Goal: Task Accomplishment & Management: Use online tool/utility

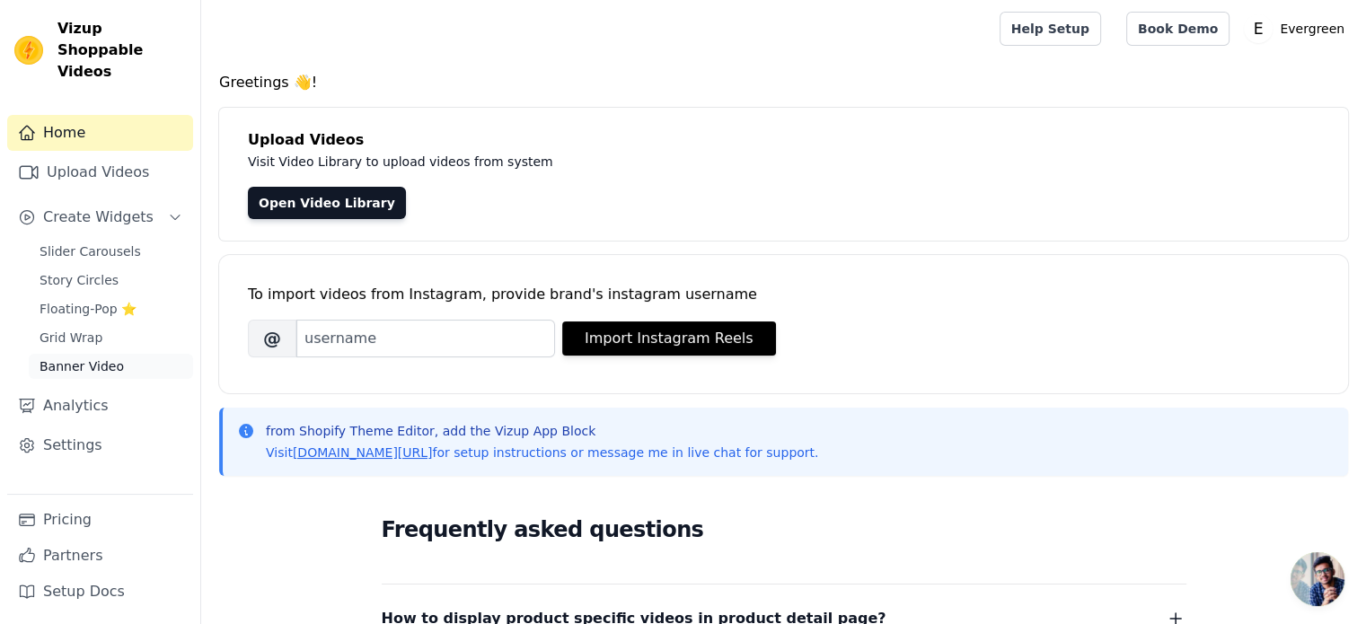
click at [113, 357] on span "Banner Video" at bounding box center [82, 366] width 84 height 18
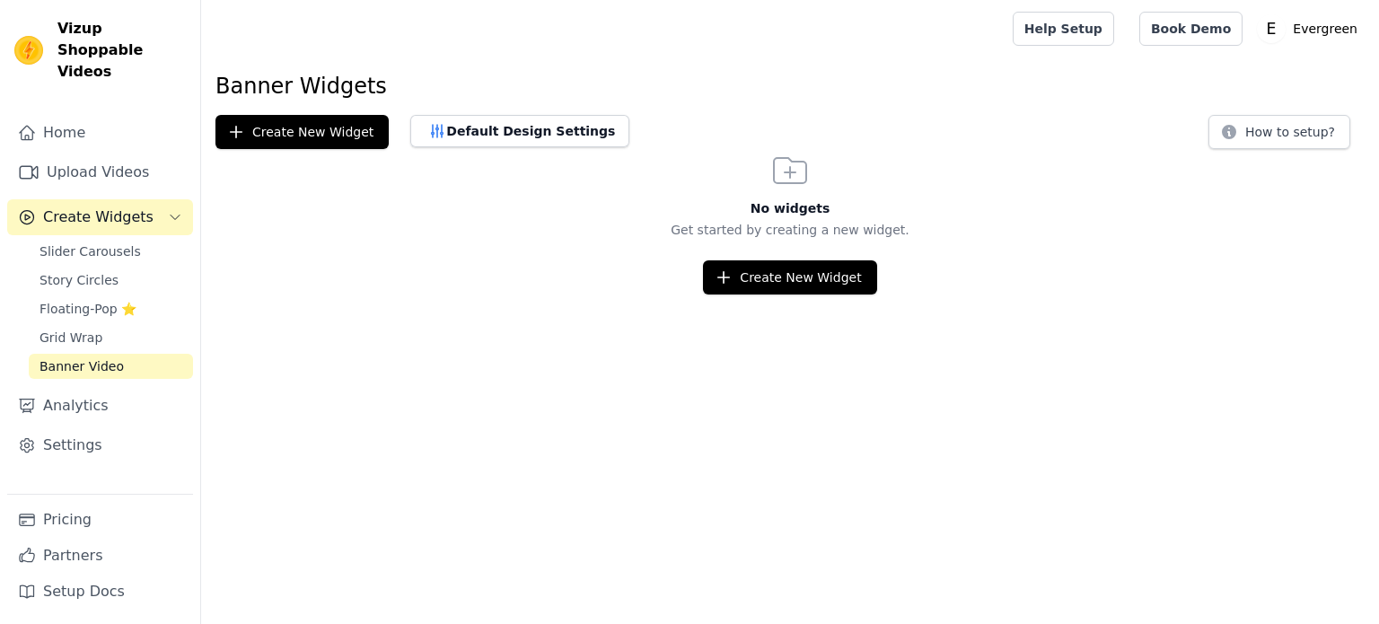
click at [111, 300] on span "Floating-Pop ⭐" at bounding box center [88, 309] width 97 height 18
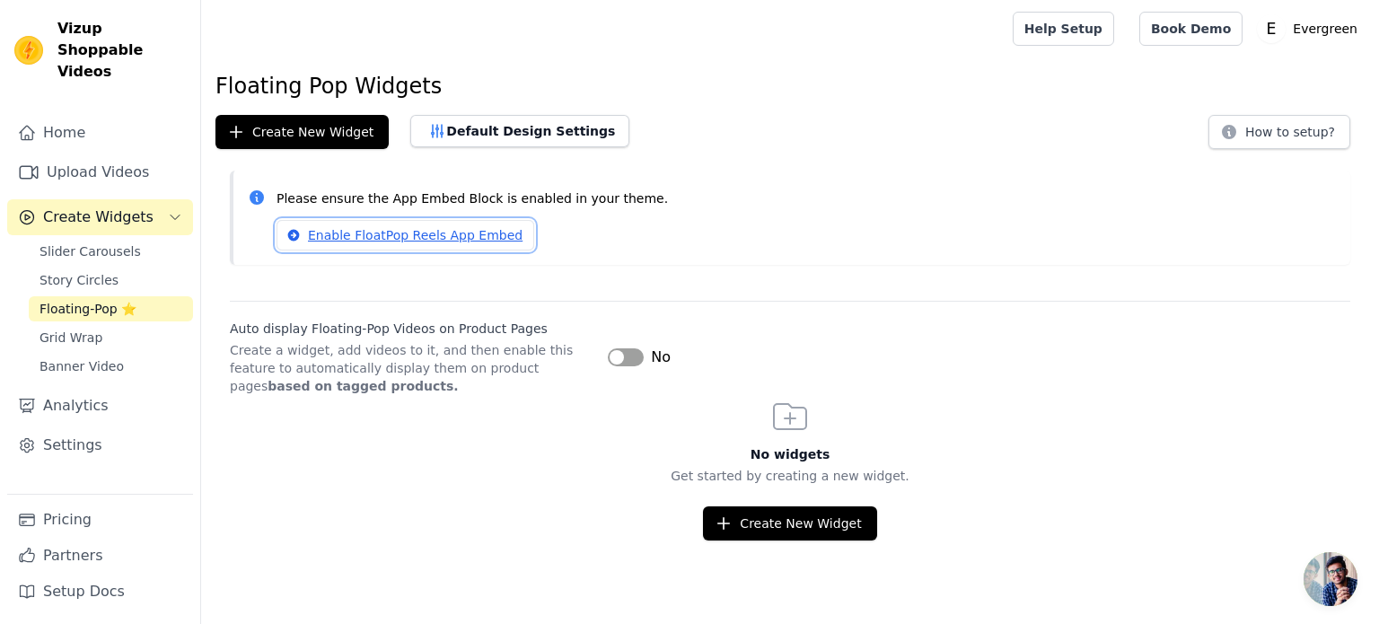
click at [338, 236] on link "Enable FloatPop Reels App Embed" at bounding box center [406, 235] width 258 height 31
click at [92, 242] on div "Slider Carousels Story Circles Floating-Pop ⭐ Grid Wrap Banner Video" at bounding box center [111, 309] width 164 height 140
click at [93, 242] on span "Slider Carousels" at bounding box center [90, 251] width 101 height 18
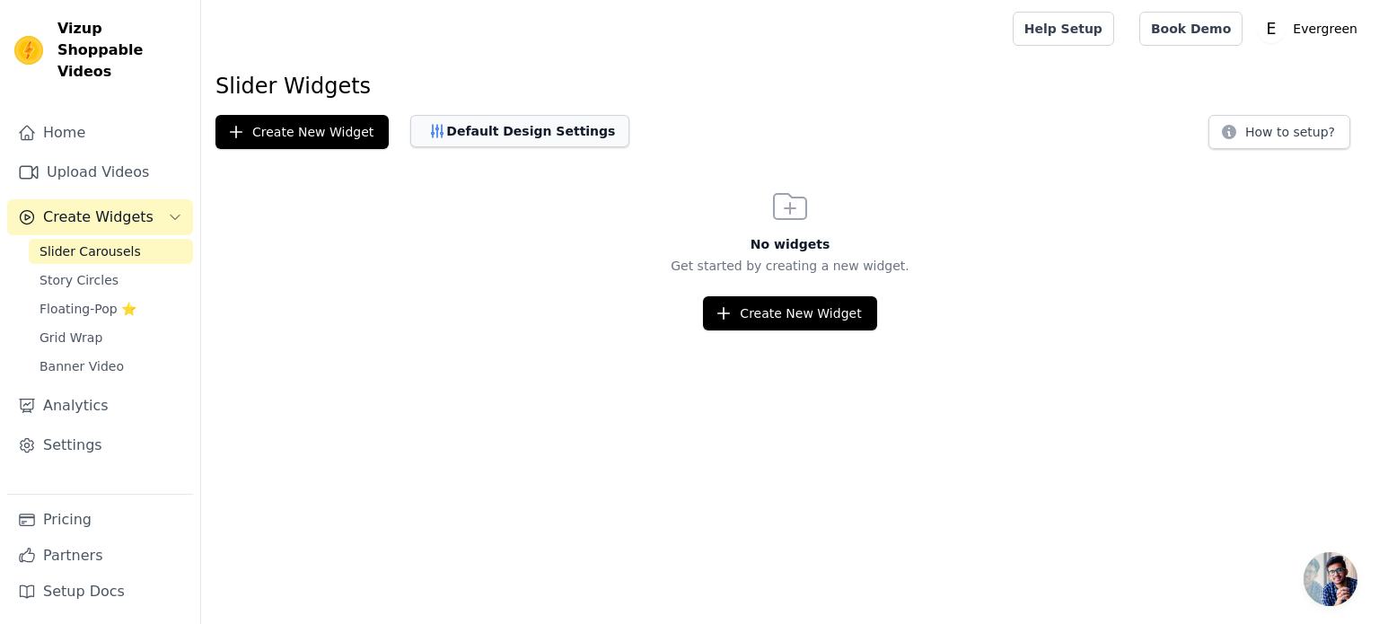
click at [503, 142] on button "Default Design Settings" at bounding box center [519, 131] width 219 height 32
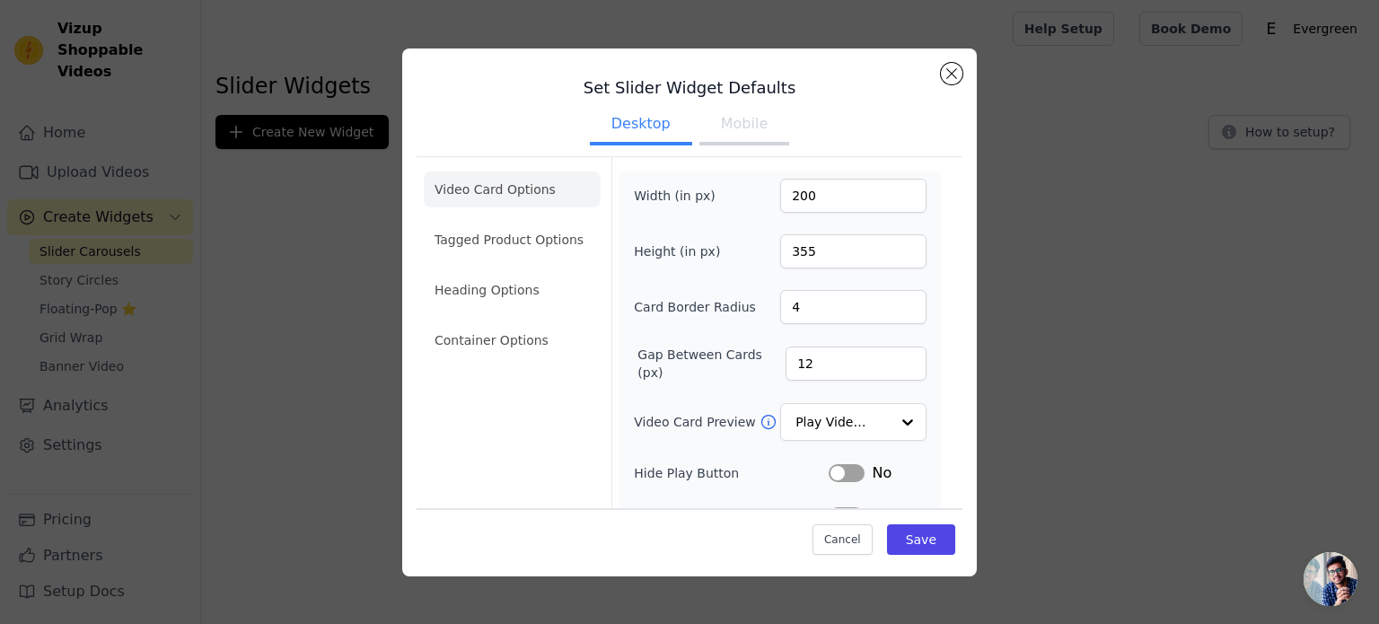
click at [946, 94] on h3 "Set Slider Widget Defaults" at bounding box center [690, 88] width 546 height 22
click at [945, 76] on button "Close modal" at bounding box center [952, 74] width 22 height 22
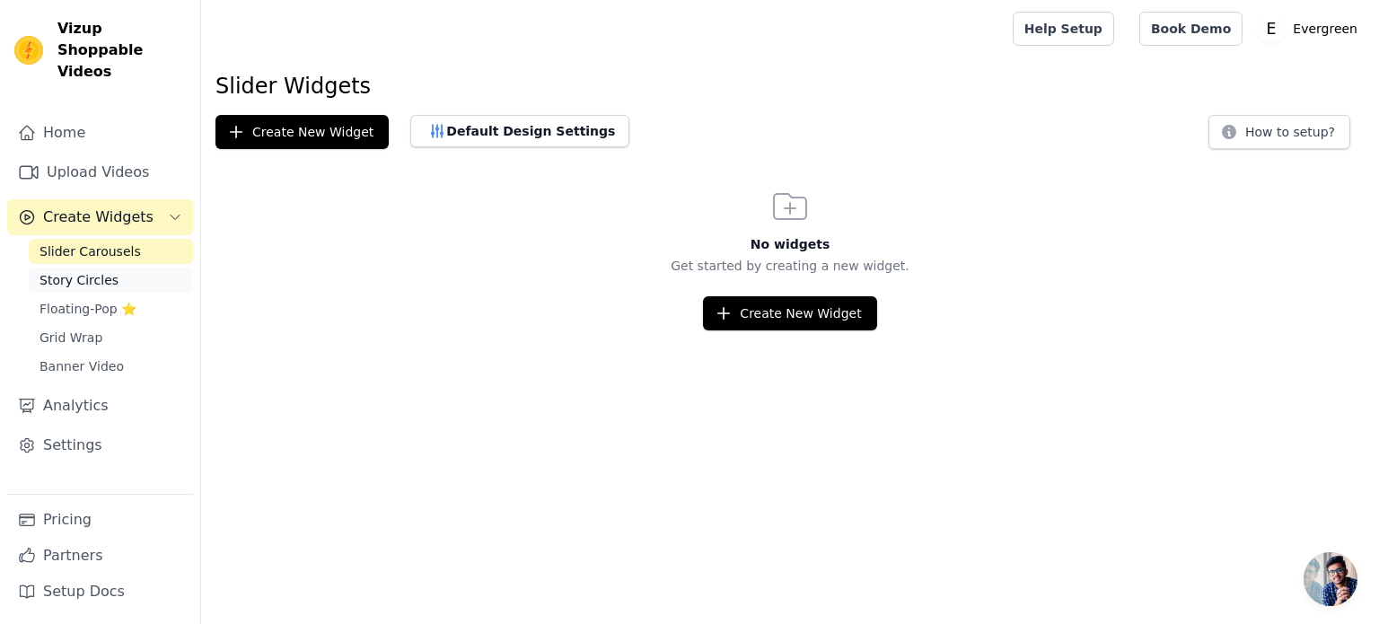
click at [50, 270] on link "Story Circles" at bounding box center [111, 280] width 164 height 25
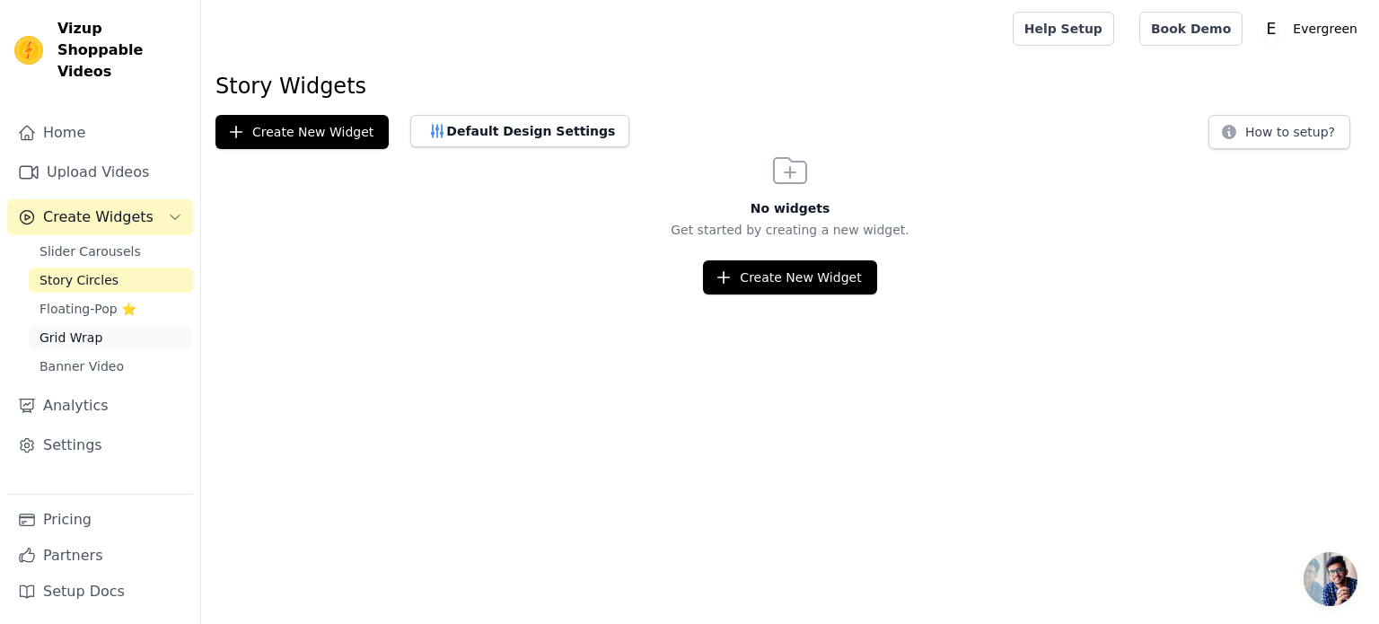
click at [76, 329] on span "Grid Wrap" at bounding box center [71, 338] width 63 height 18
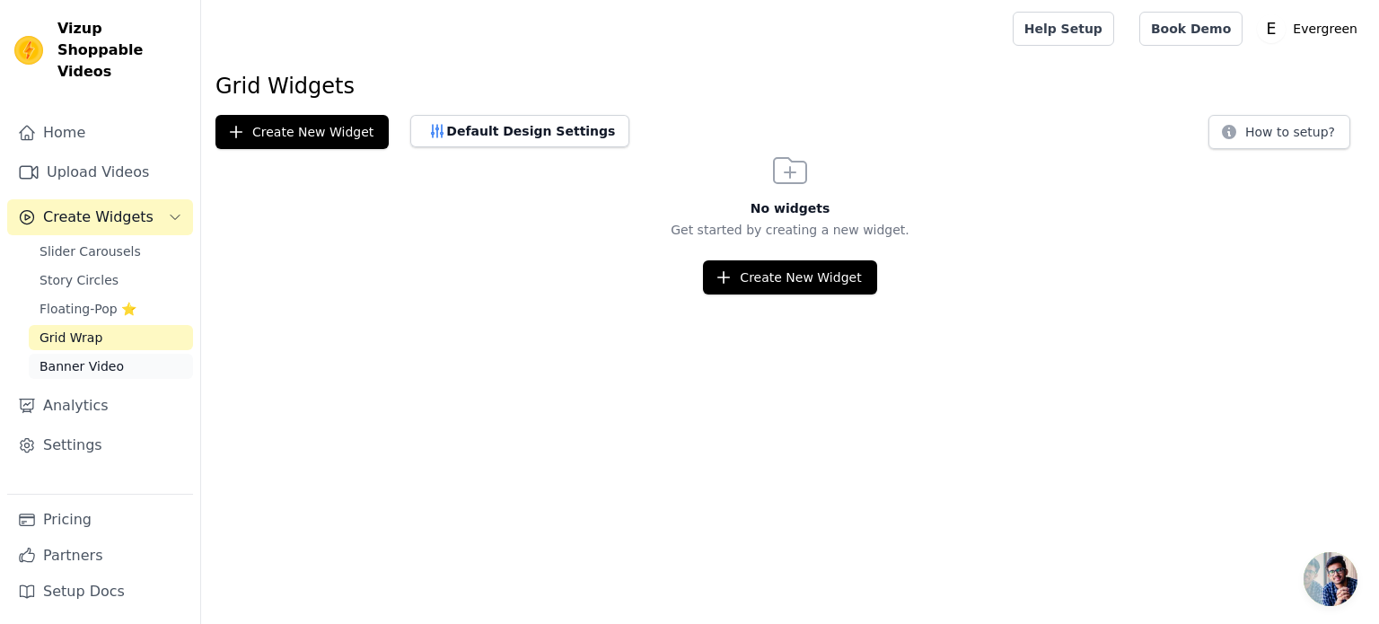
click at [90, 357] on span "Banner Video" at bounding box center [82, 366] width 84 height 18
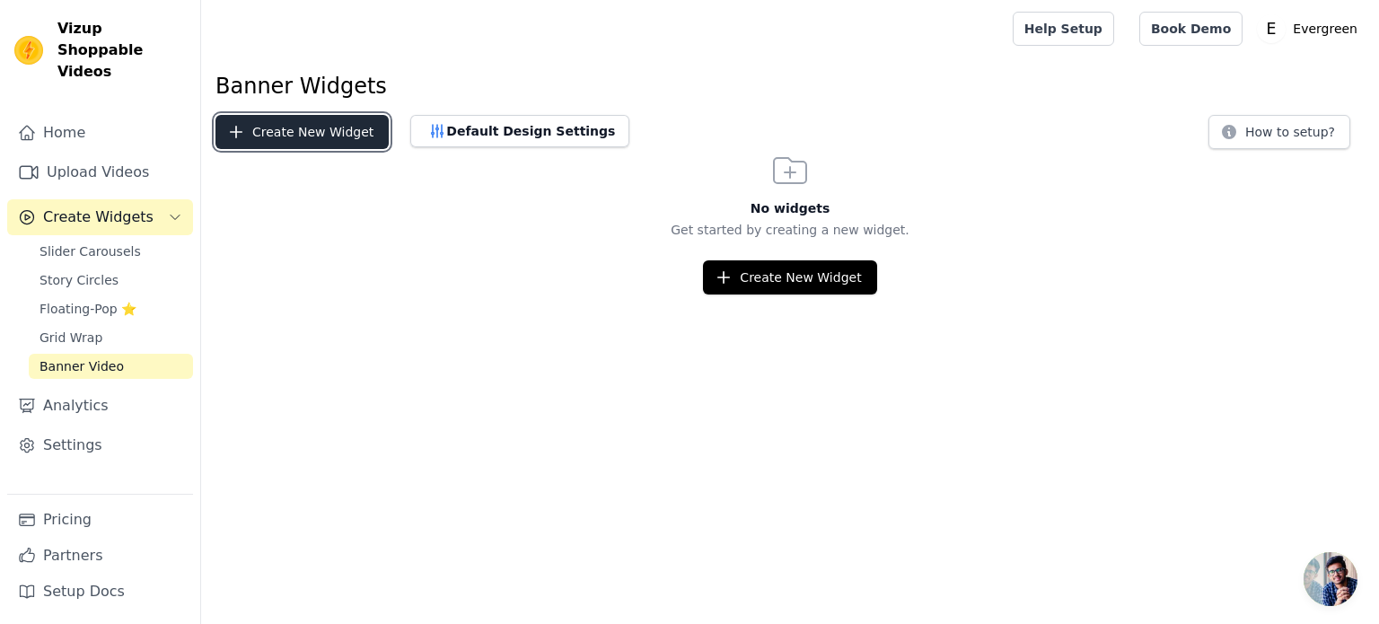
click at [265, 135] on button "Create New Widget" at bounding box center [302, 132] width 173 height 34
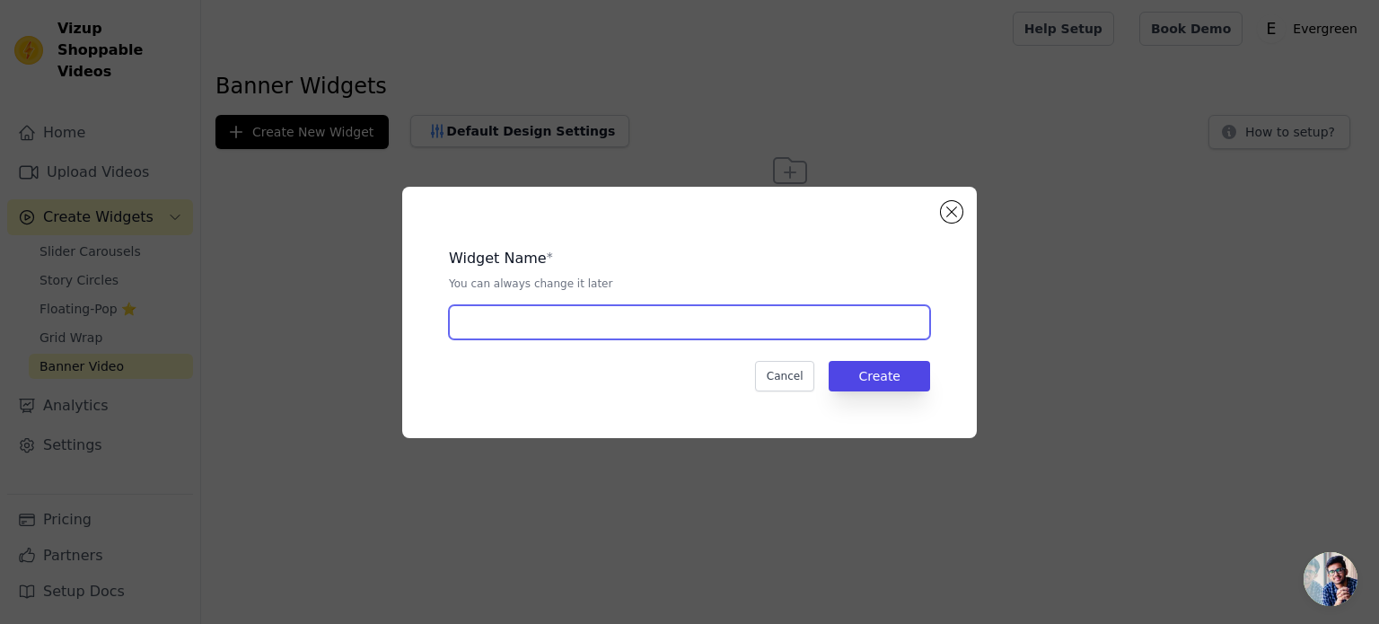
click at [665, 330] on input "text" at bounding box center [689, 322] width 481 height 34
type input "vid"
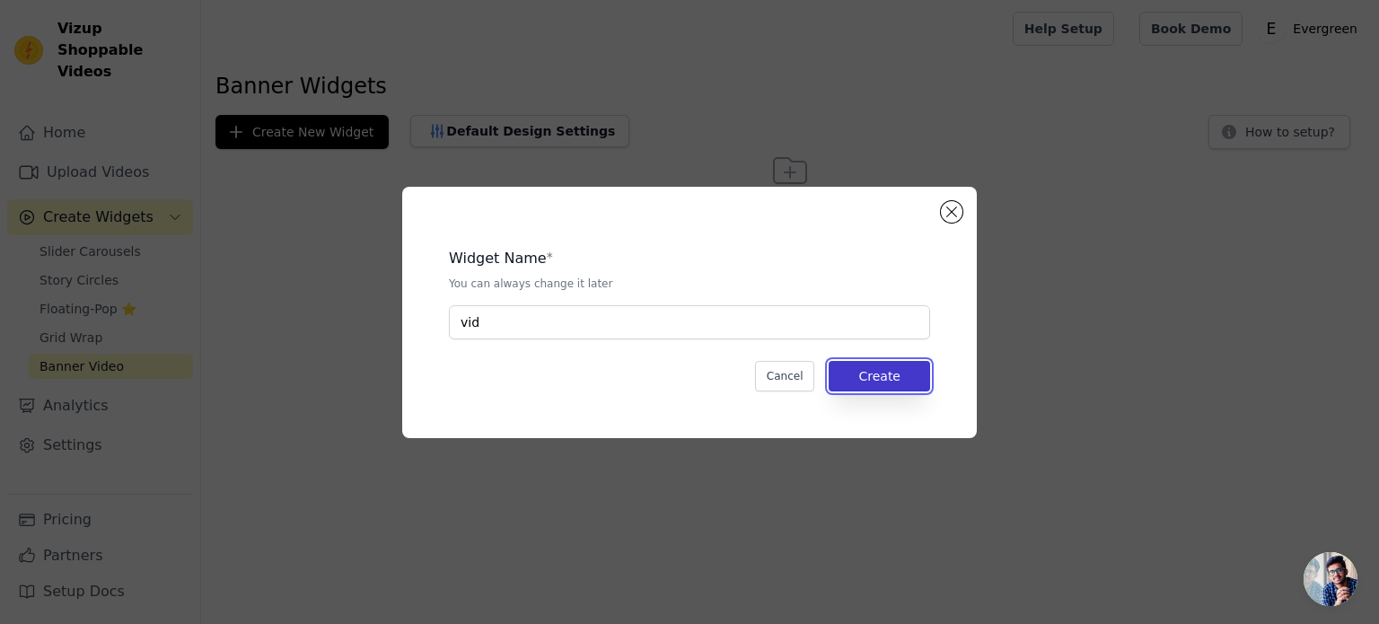
click at [873, 385] on button "Create" at bounding box center [879, 376] width 101 height 31
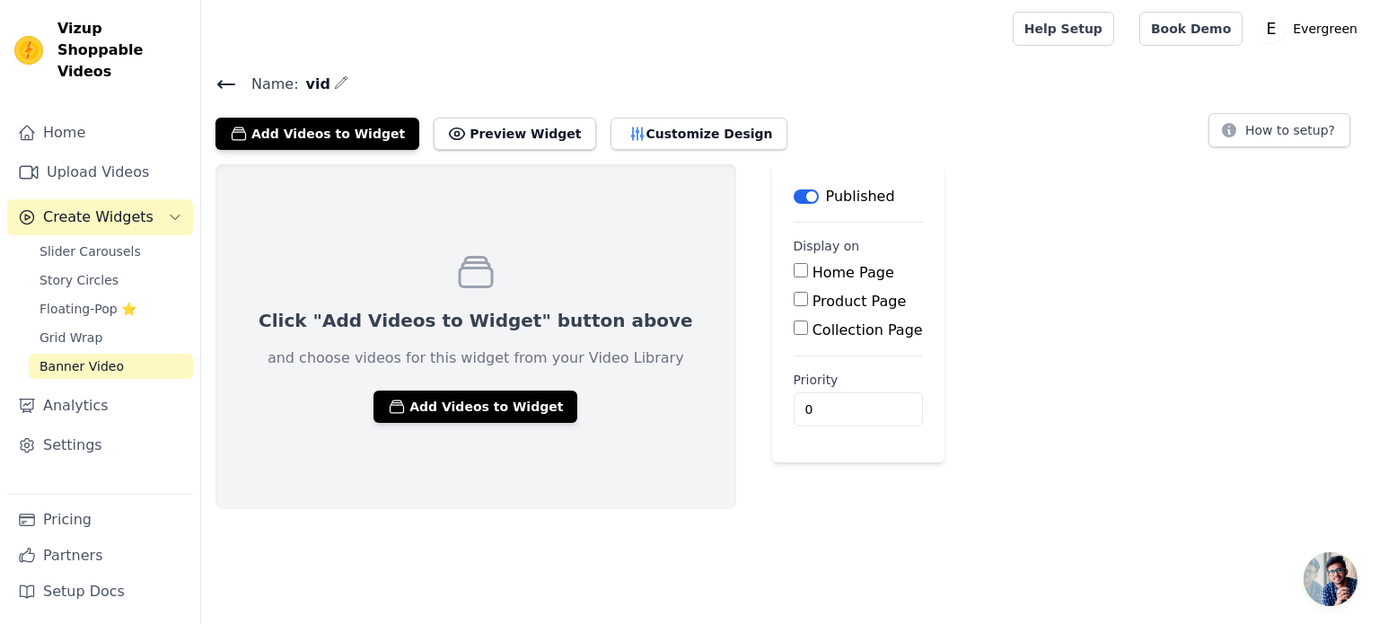
click at [794, 275] on input "Home Page" at bounding box center [801, 270] width 14 height 14
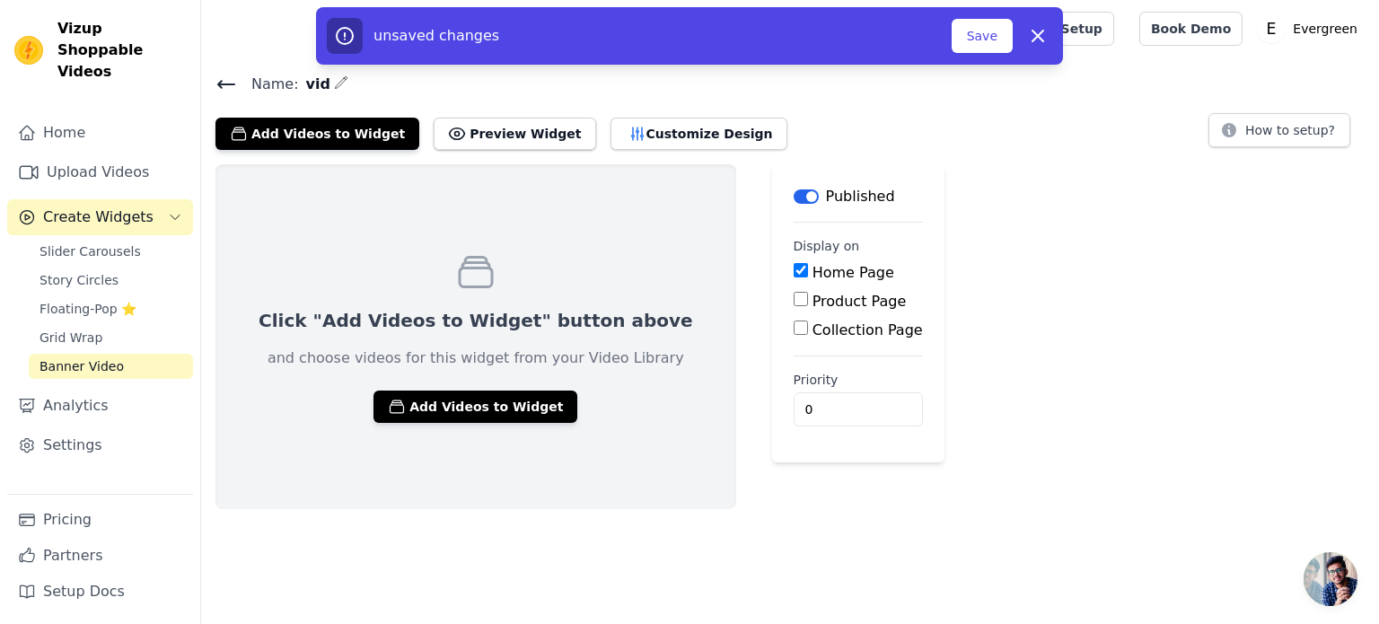
click at [794, 275] on input "Home Page" at bounding box center [801, 270] width 14 height 14
checkbox input "false"
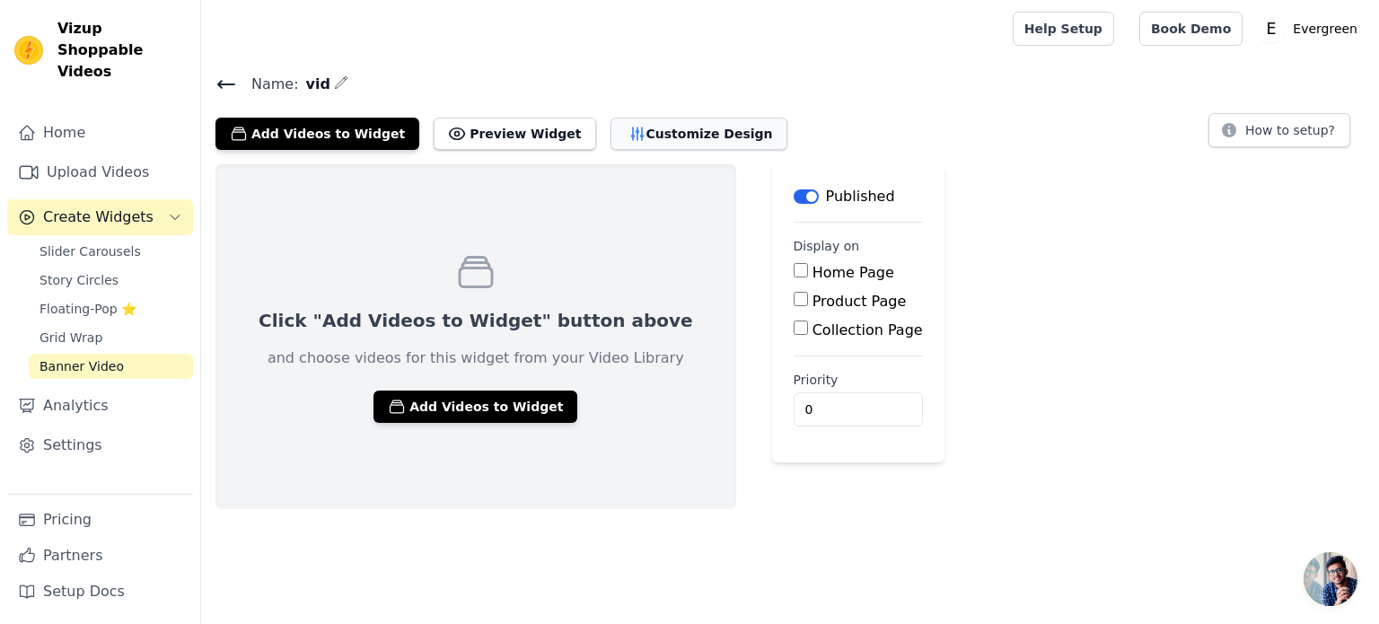
click at [633, 127] on button "Customize Design" at bounding box center [699, 134] width 177 height 32
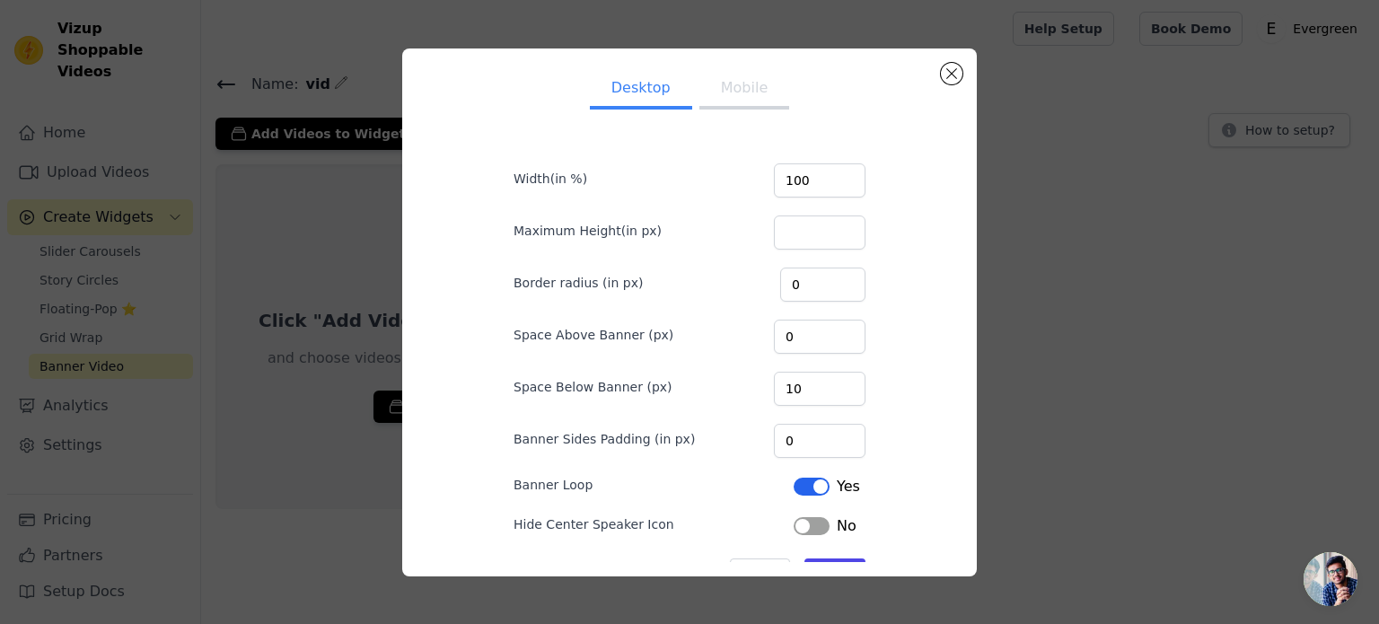
click at [1035, 245] on div "Desktop Mobile Width(in %) 100 Maximum Height(in px) Border radius (in px) 0 Sp…" at bounding box center [690, 313] width 1322 height 586
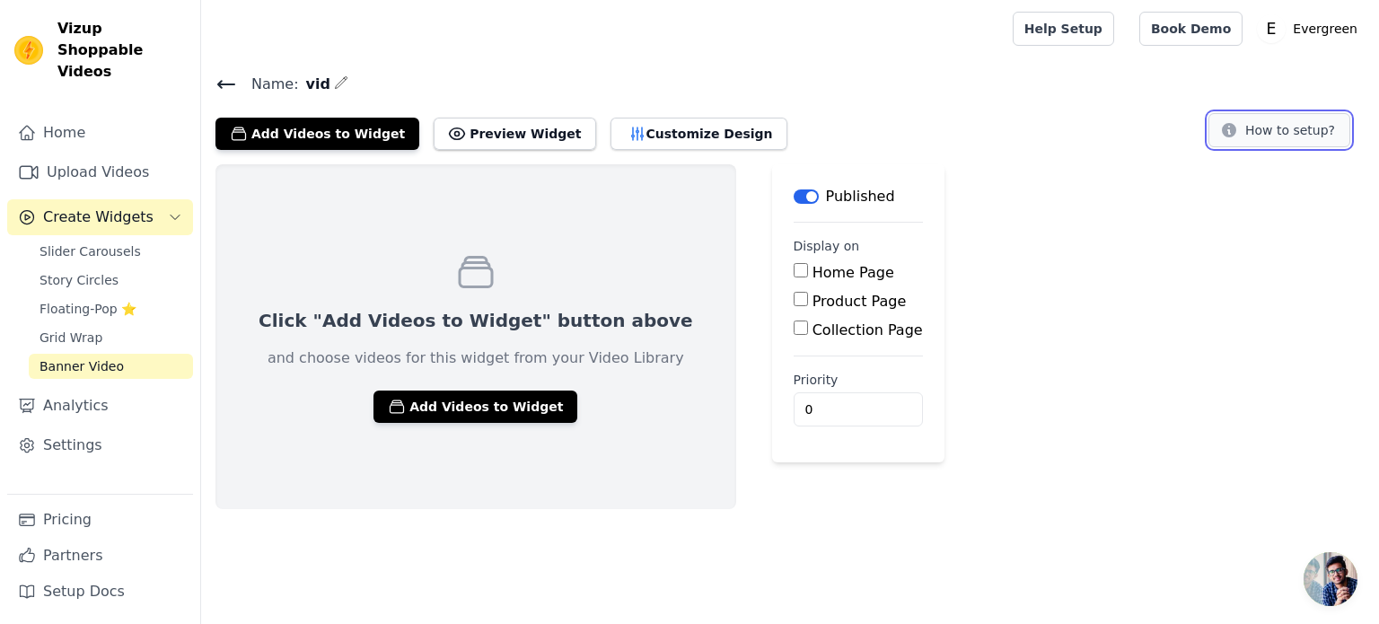
click at [1245, 144] on button "How to setup?" at bounding box center [1280, 130] width 142 height 34
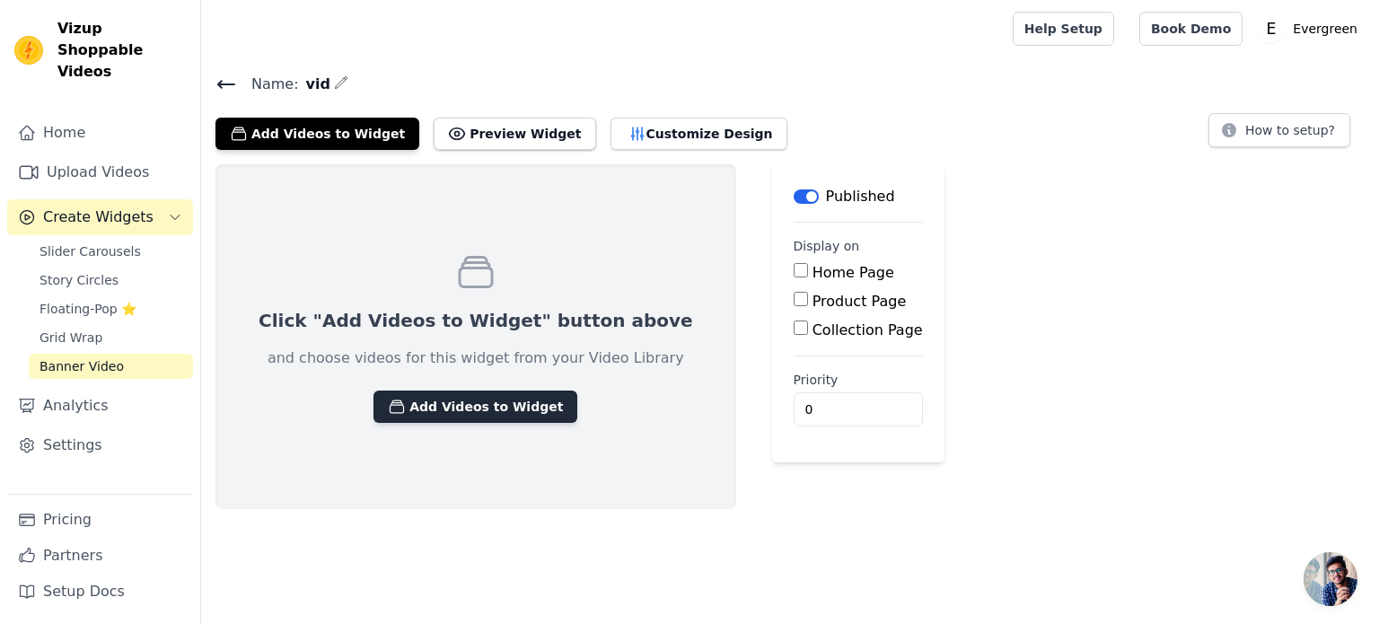
click at [489, 409] on button "Add Videos to Widget" at bounding box center [476, 407] width 204 height 32
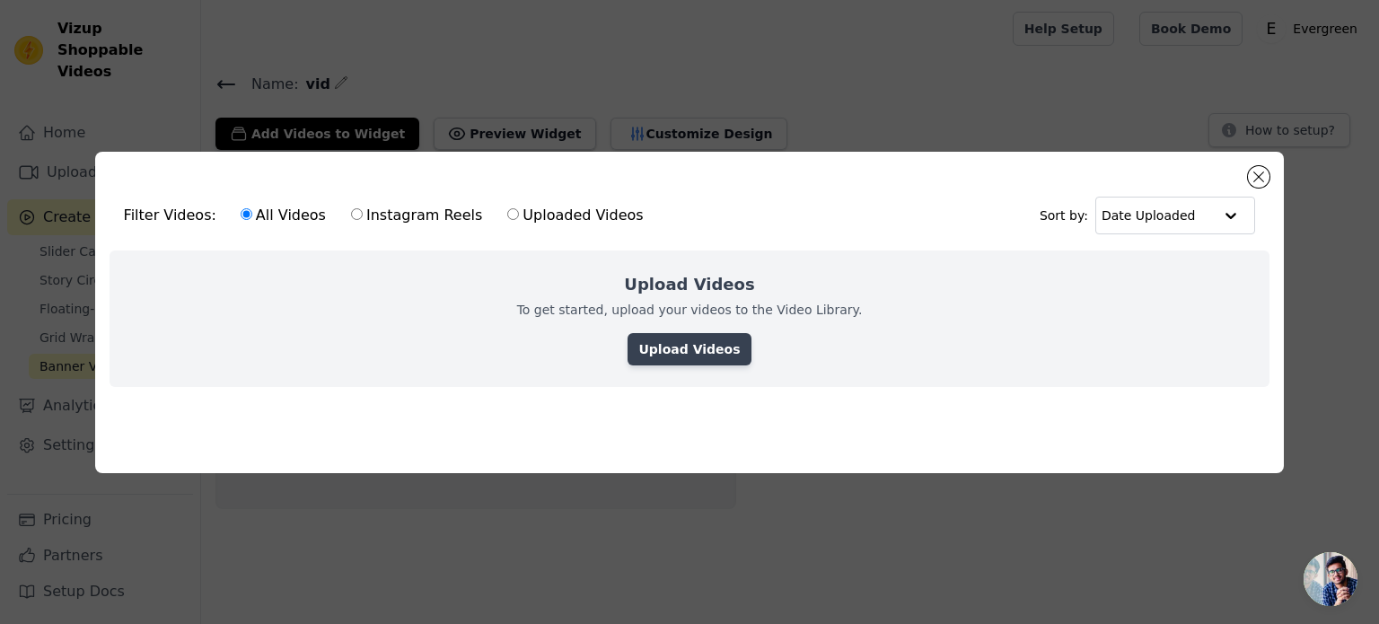
click at [686, 357] on link "Upload Videos" at bounding box center [689, 349] width 123 height 32
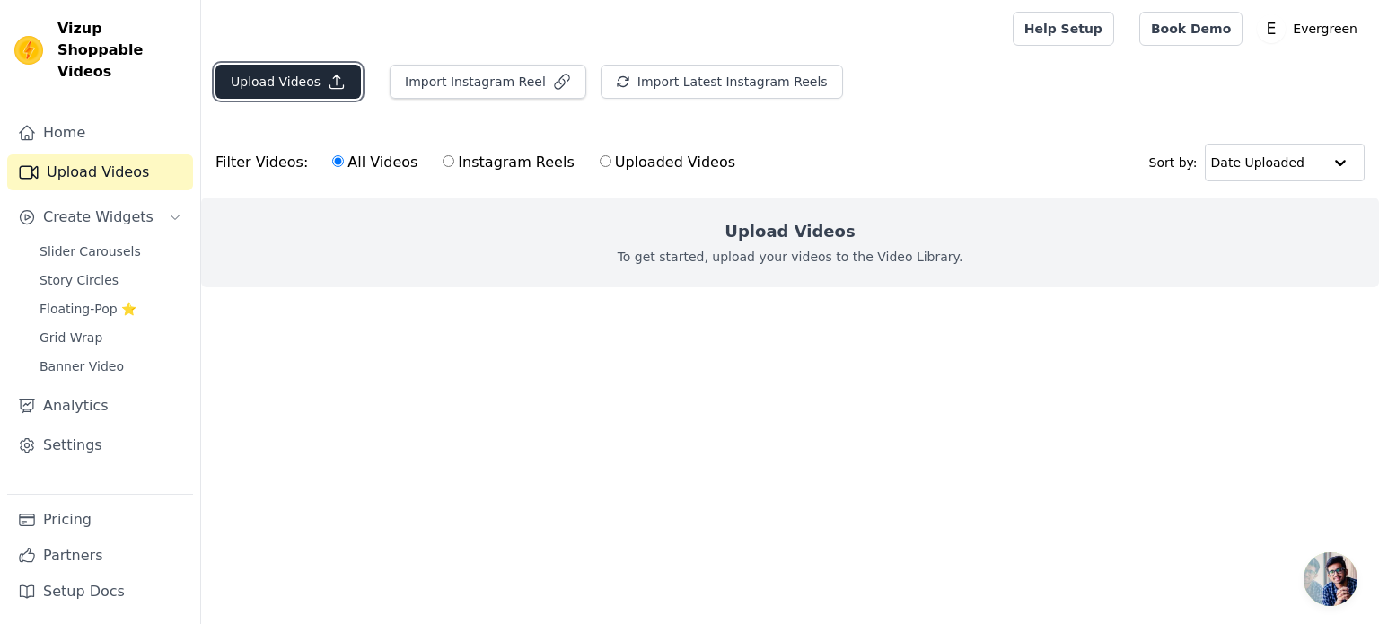
click at [304, 87] on button "Upload Videos" at bounding box center [288, 82] width 145 height 34
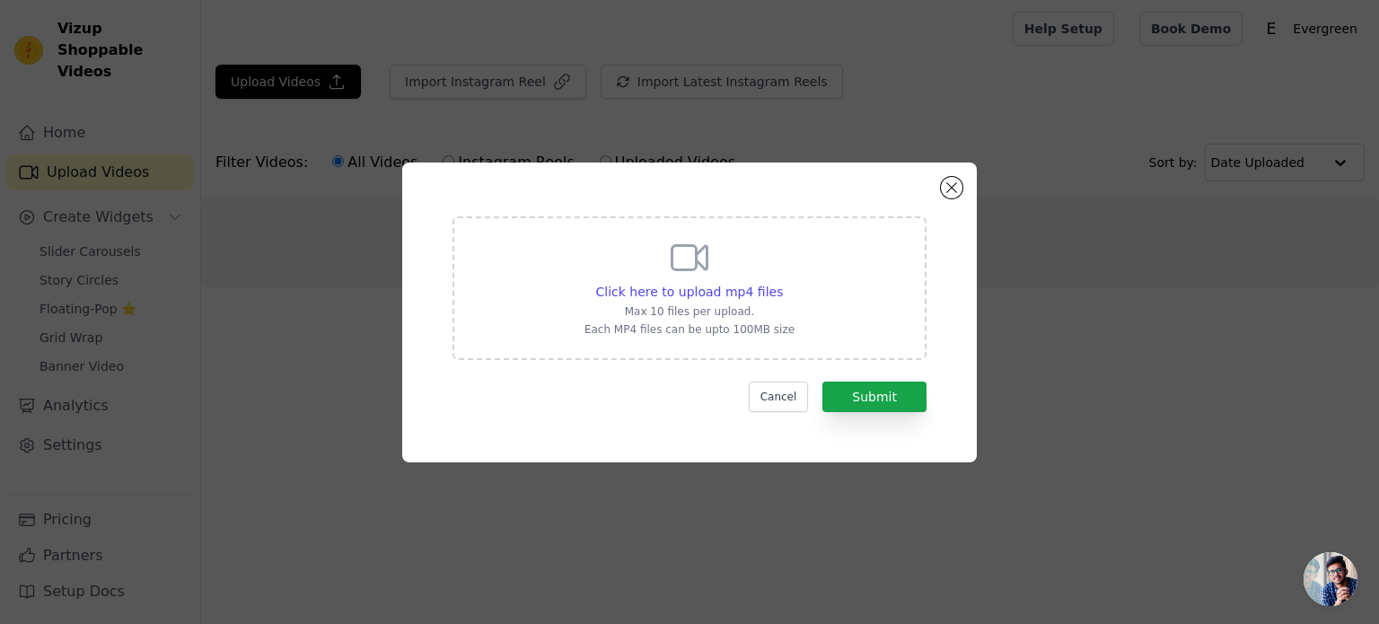
click at [657, 277] on div "Click here to upload mp4 files Max 10 files per upload. Each MP4 files can be u…" at bounding box center [690, 286] width 210 height 101
click at [782, 282] on input "Click here to upload mp4 files Max 10 files per upload. Each MP4 files can be u…" at bounding box center [782, 282] width 1 height 1
type input "C:\fakepath\e27e50ee8a7e453b9044463347621952.mp4"
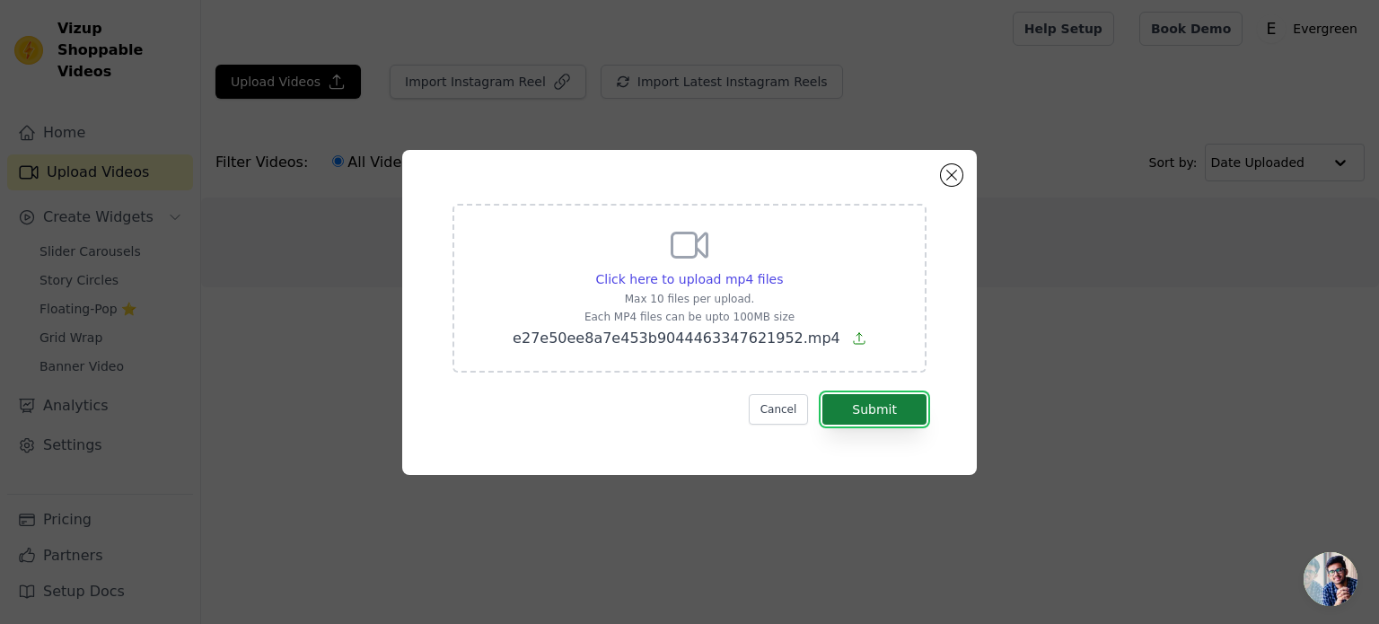
click at [849, 395] on button "Submit" at bounding box center [875, 409] width 104 height 31
click at [898, 414] on button "Submit" at bounding box center [875, 409] width 104 height 31
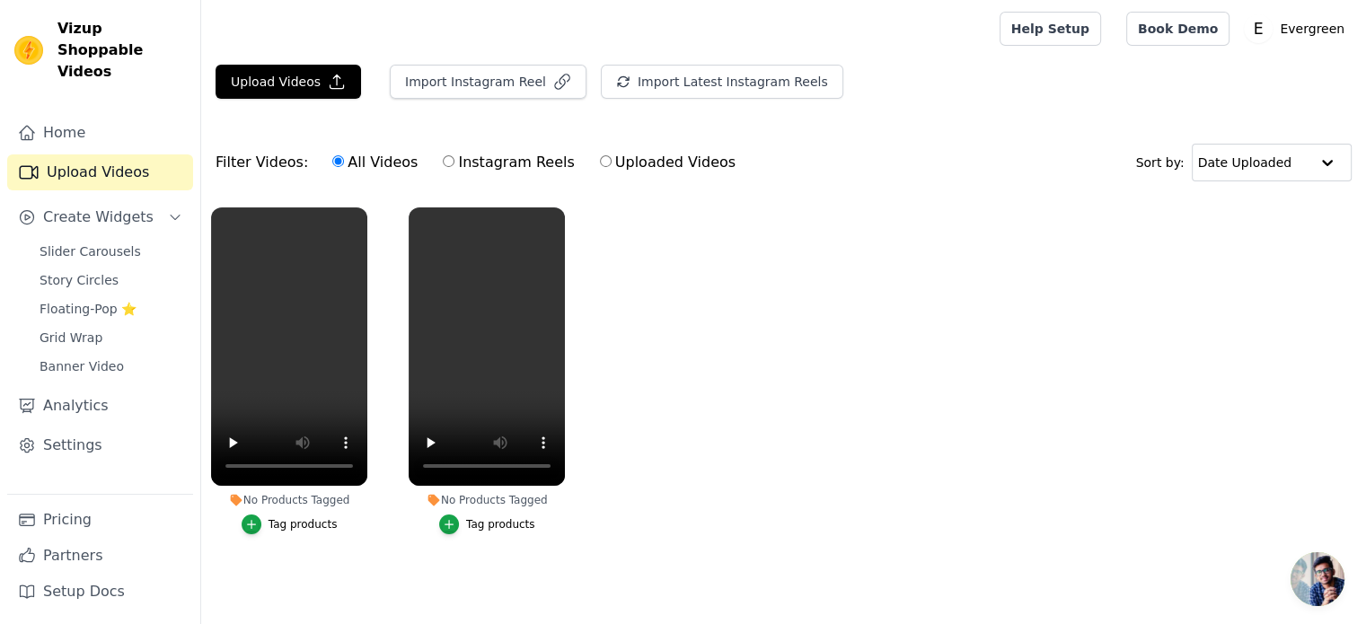
drag, startPoint x: 1315, startPoint y: 577, endPoint x: 1284, endPoint y: 559, distance: 35.0
click at [1287, 560] on body "Vizup Shoppable Videos Home Upload Videos Create Widgets Slider Carousels Story…" at bounding box center [683, 311] width 1366 height 623
click at [1284, 559] on ul "No Products Tagged Tag products No Products Tagged Tag products" at bounding box center [783, 389] width 1165 height 383
click at [1317, 573] on span "Open chat" at bounding box center [1318, 579] width 54 height 54
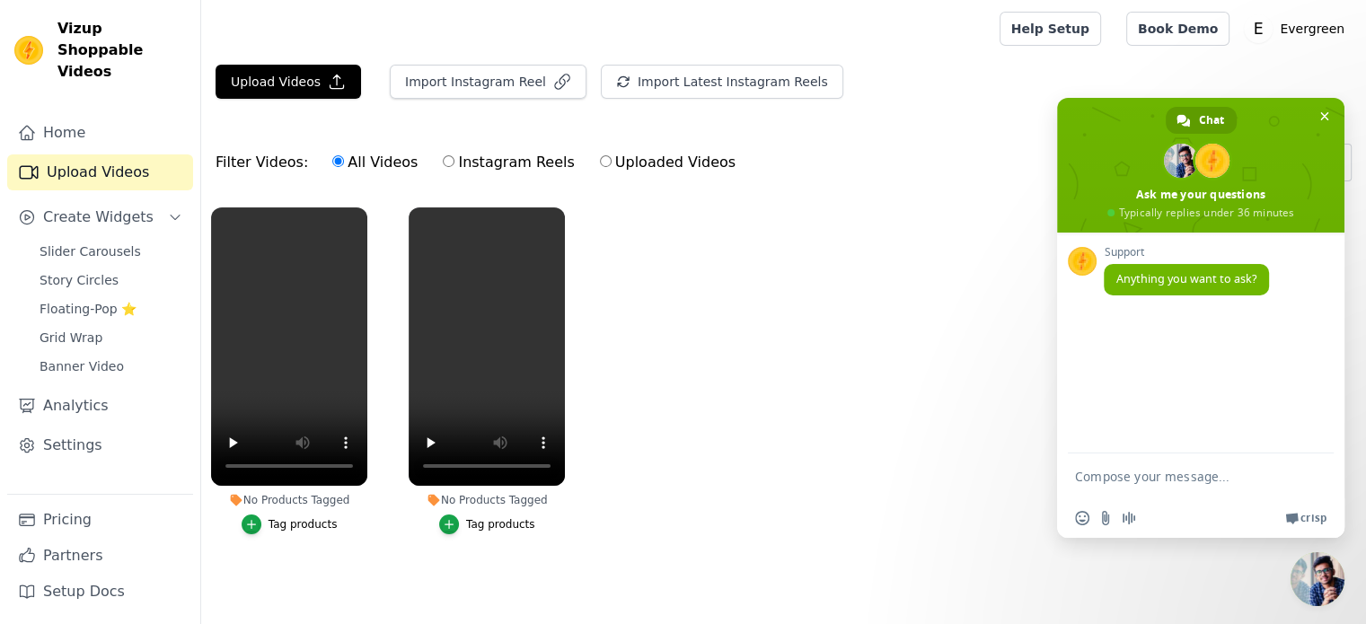
click at [935, 334] on ul "No Products Tagged Tag products No Products Tagged Tag products" at bounding box center [783, 389] width 1165 height 383
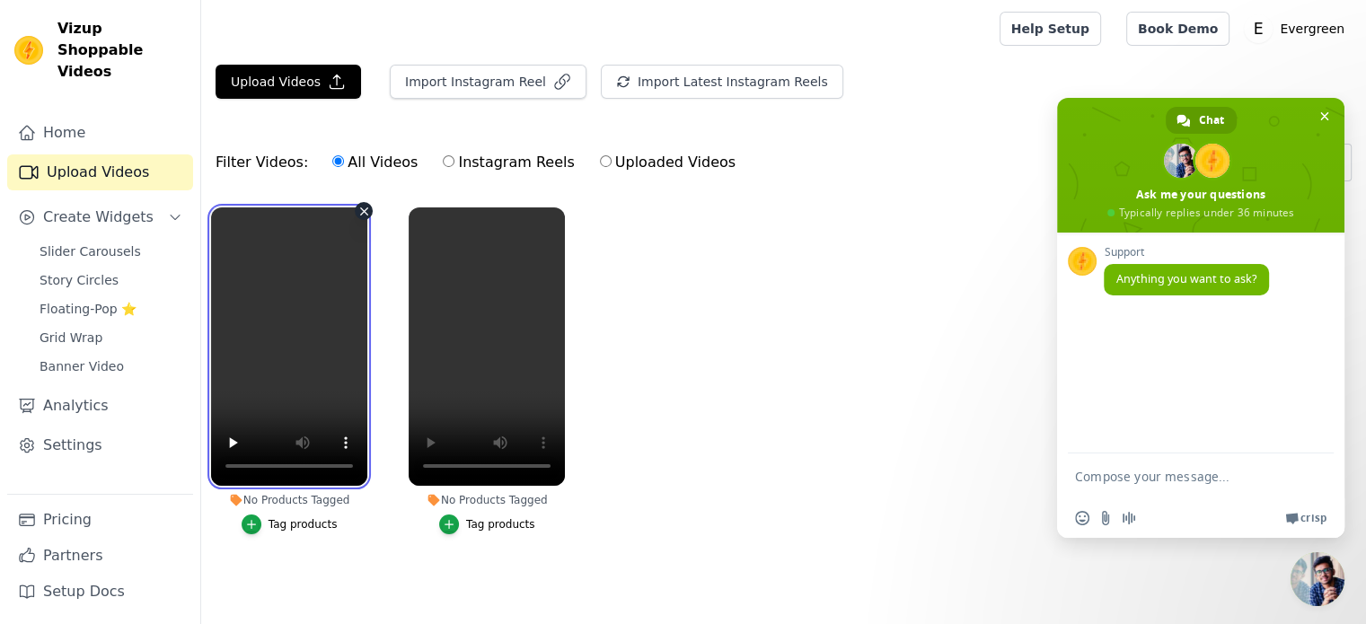
click at [360, 220] on video at bounding box center [289, 346] width 156 height 278
click at [365, 213] on icon "button" at bounding box center [363, 211] width 13 height 13
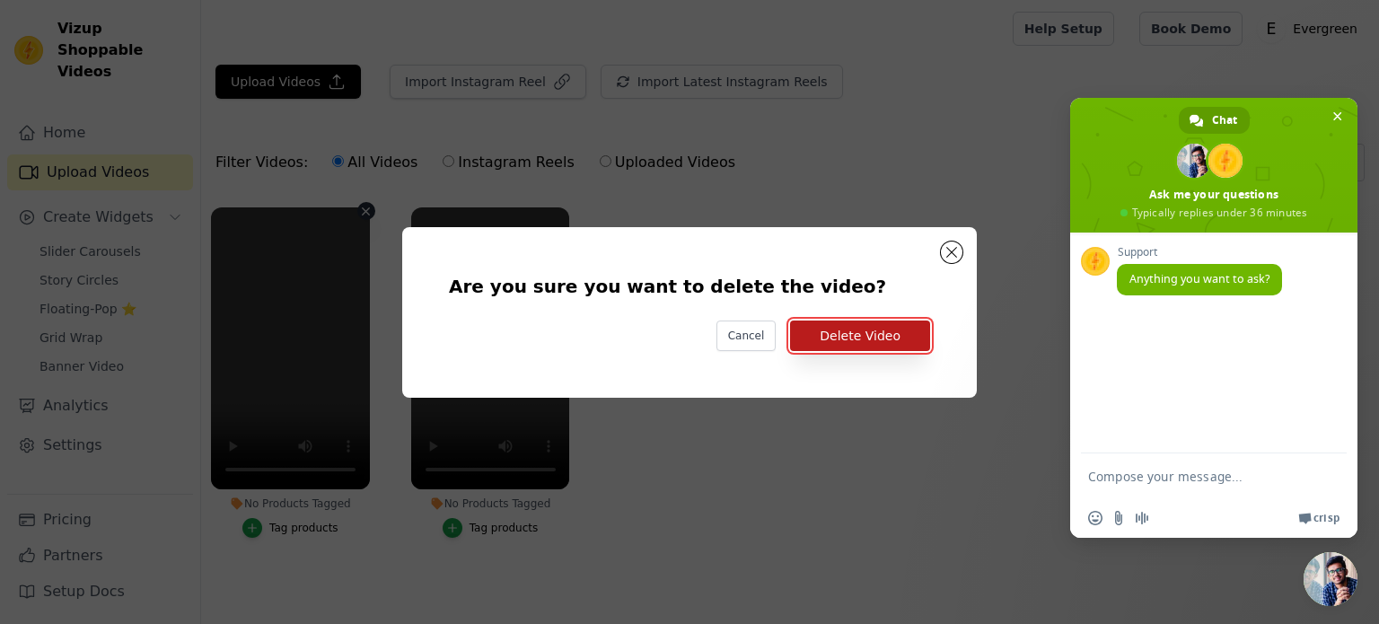
click at [857, 335] on button "Delete Video" at bounding box center [860, 336] width 140 height 31
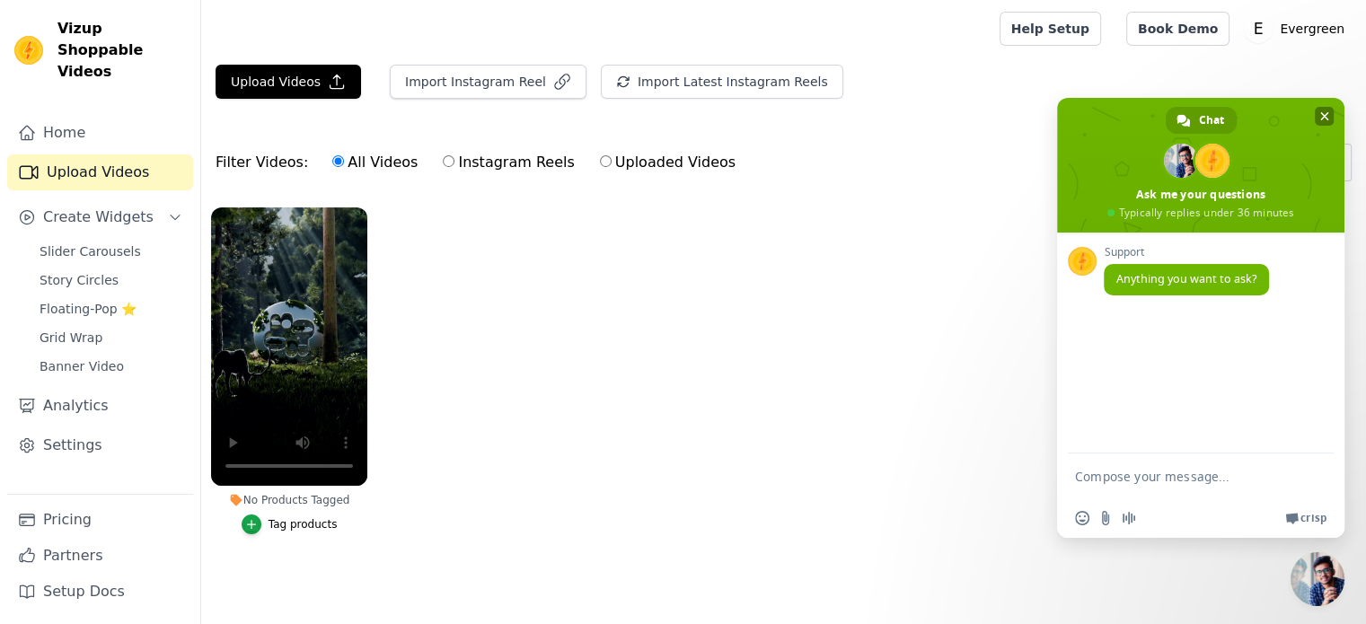
click at [1343, 138] on span at bounding box center [1200, 165] width 287 height 135
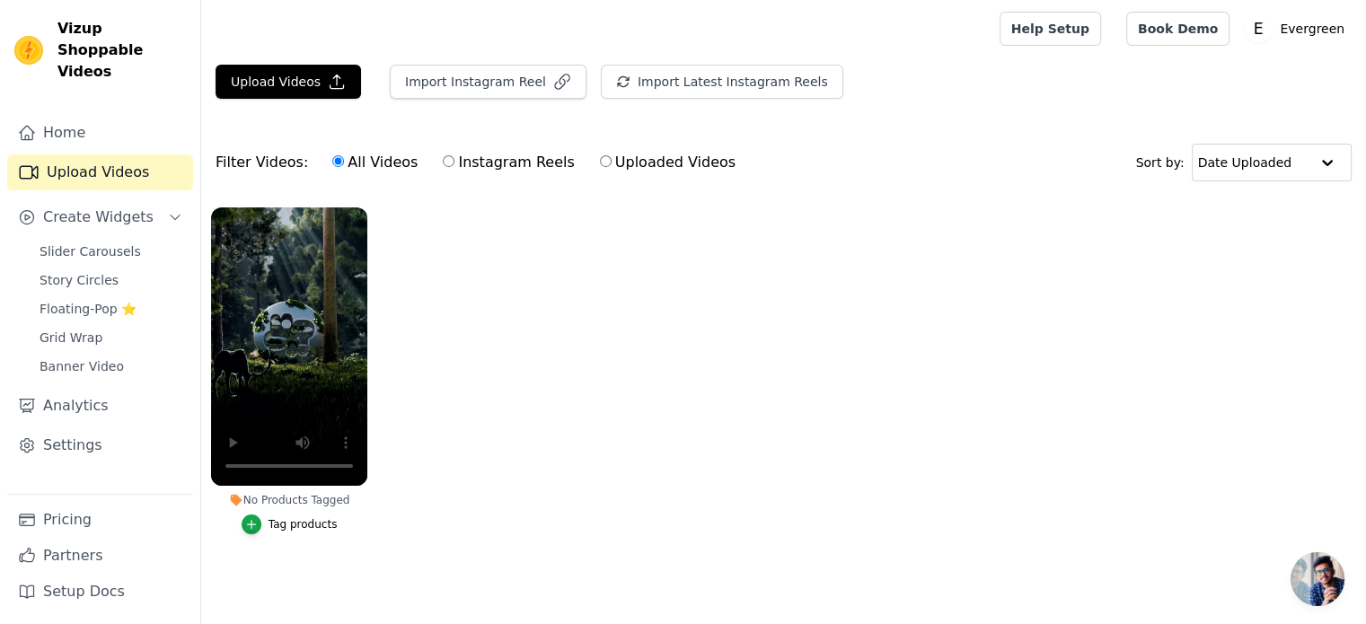
scroll to position [7, 0]
click at [256, 518] on icon "button" at bounding box center [251, 524] width 13 height 13
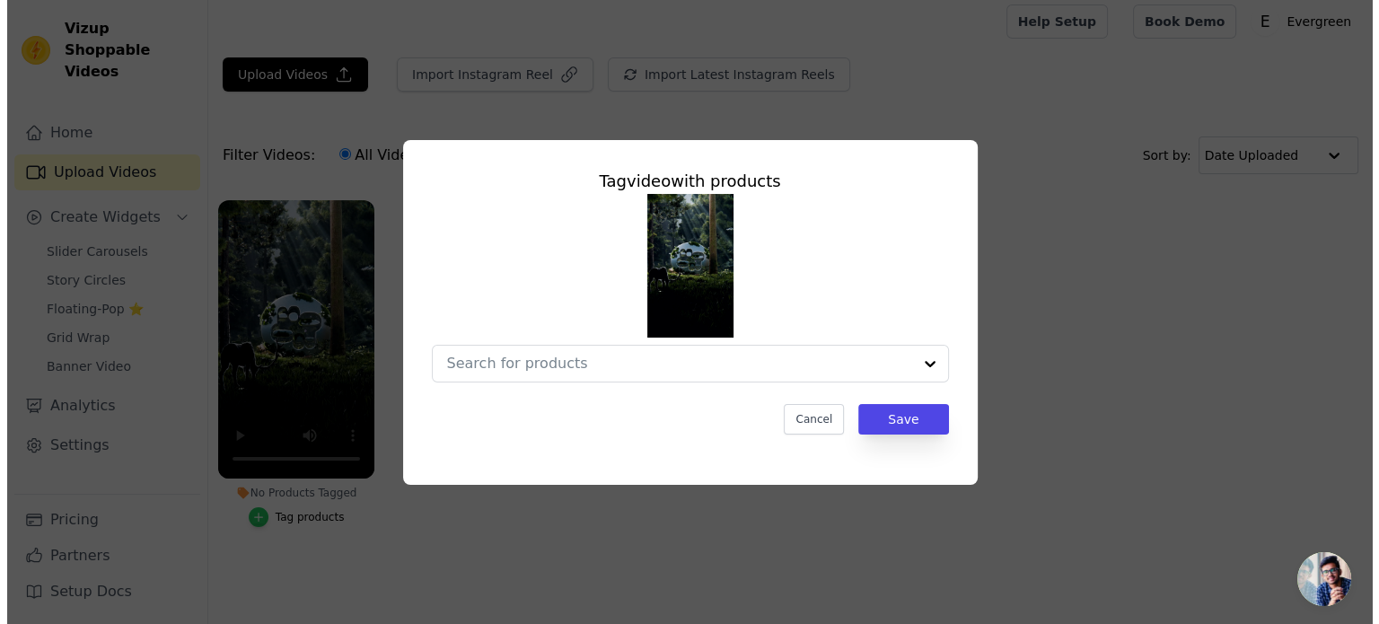
scroll to position [0, 0]
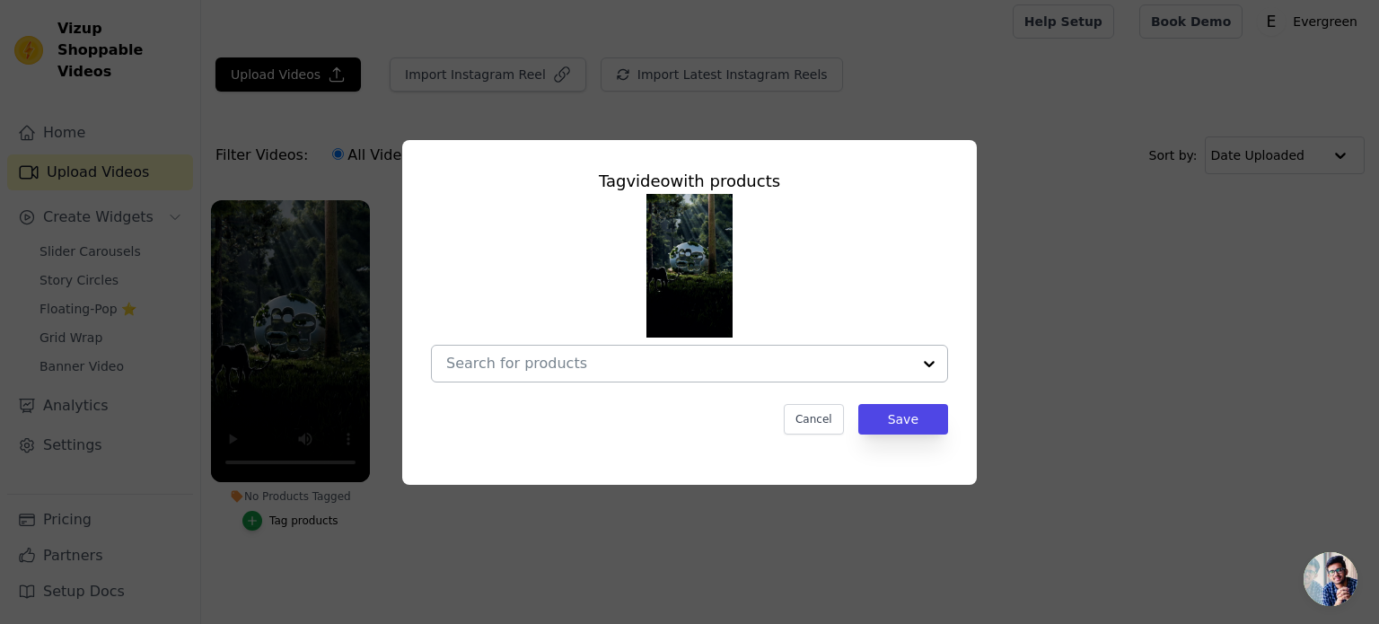
click at [550, 367] on input "No Products Tagged Tag video with products Cancel Save Tag products" at bounding box center [678, 363] width 465 height 17
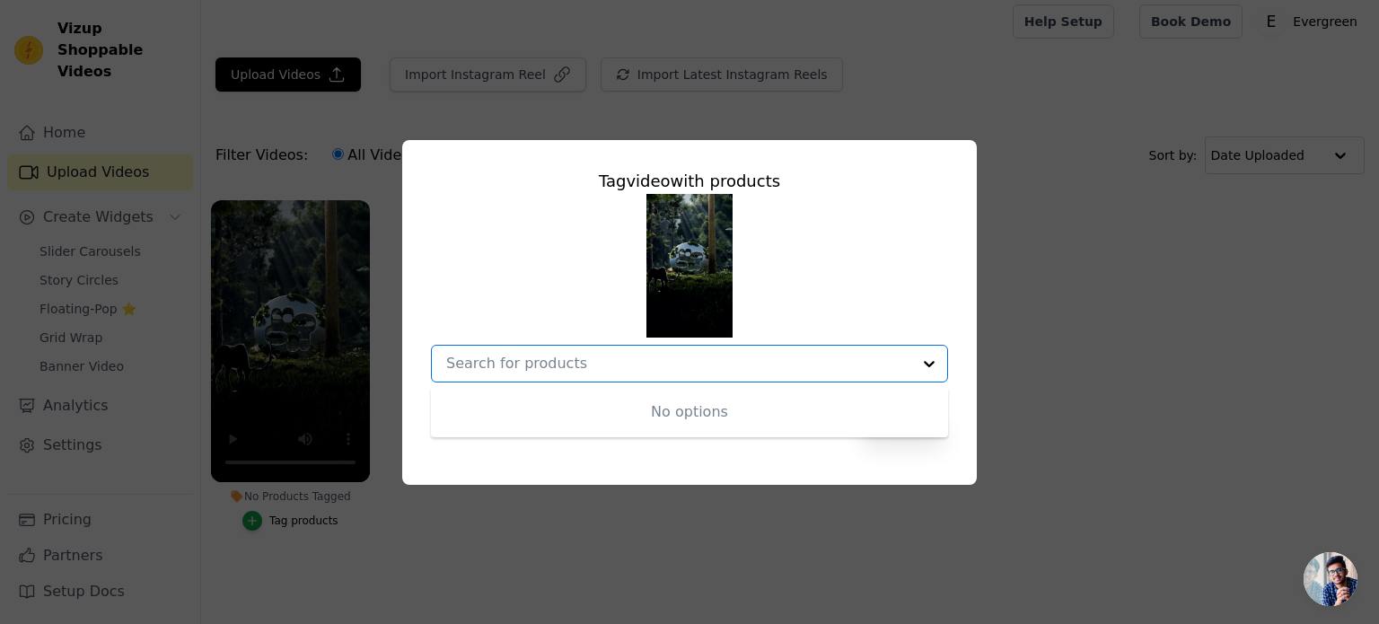
click at [550, 367] on input "No Products Tagged Tag video with products No options Option undefined, selecte…" at bounding box center [678, 363] width 465 height 17
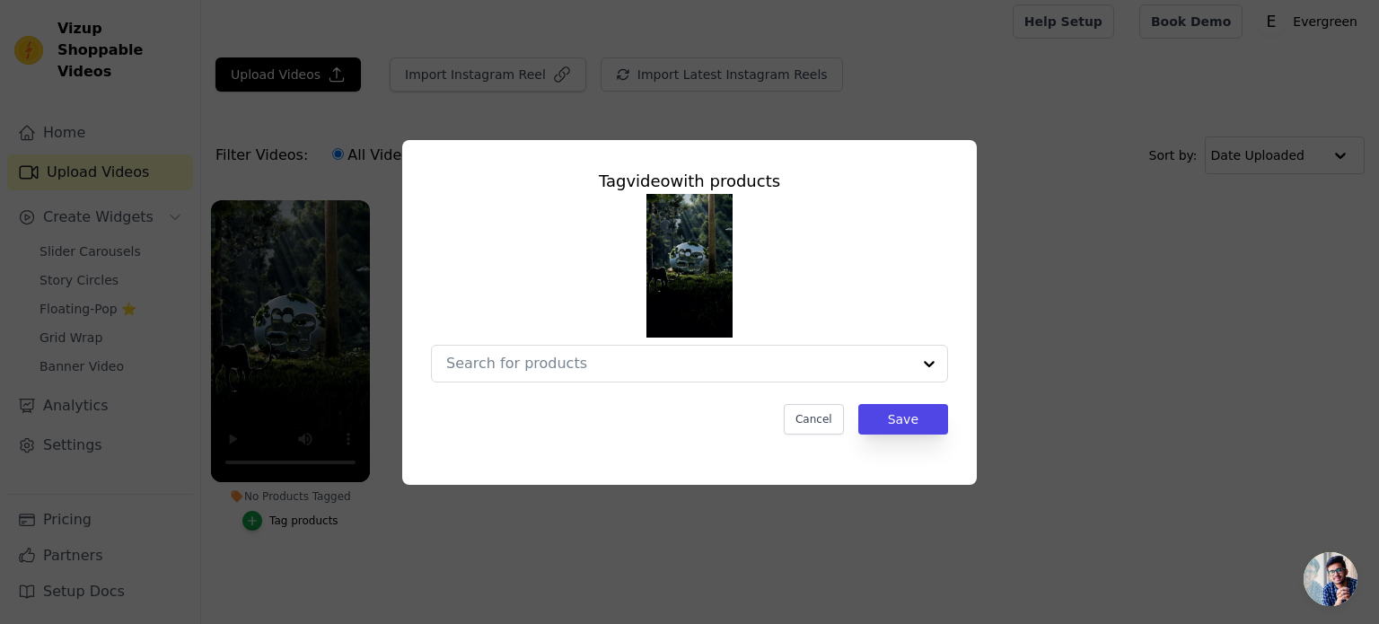
click at [1020, 317] on div "Tag video with products Cancel Save" at bounding box center [690, 312] width 1322 height 402
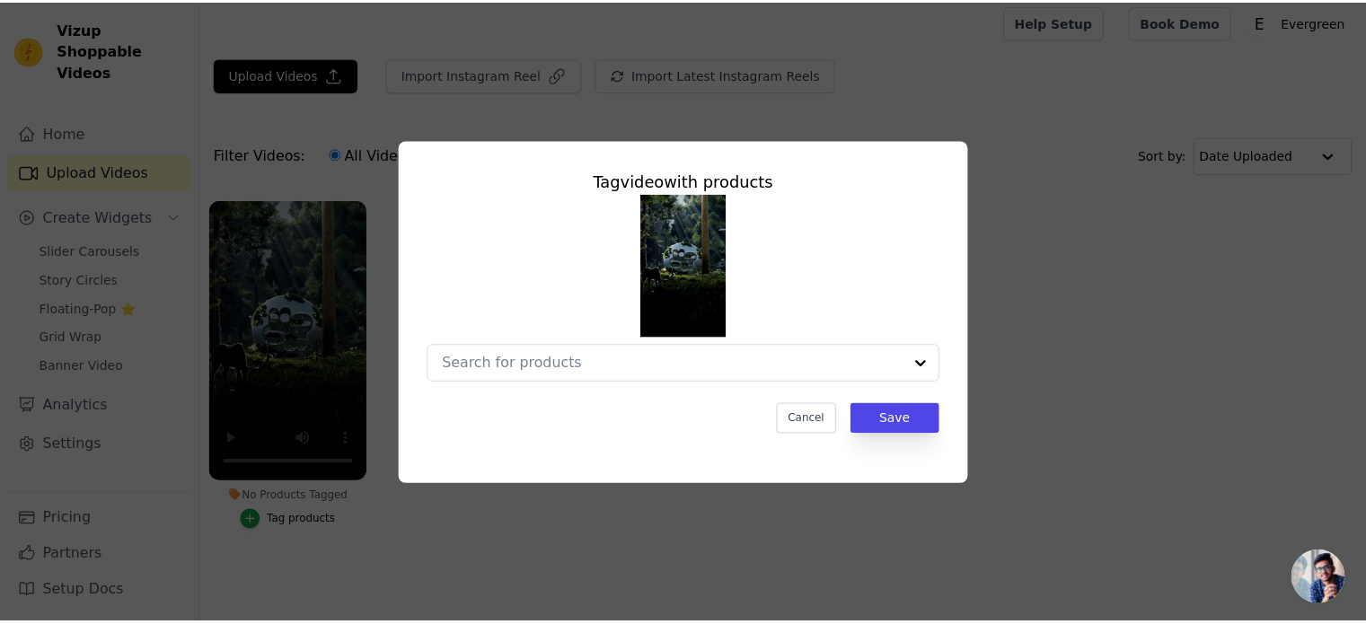
scroll to position [7, 0]
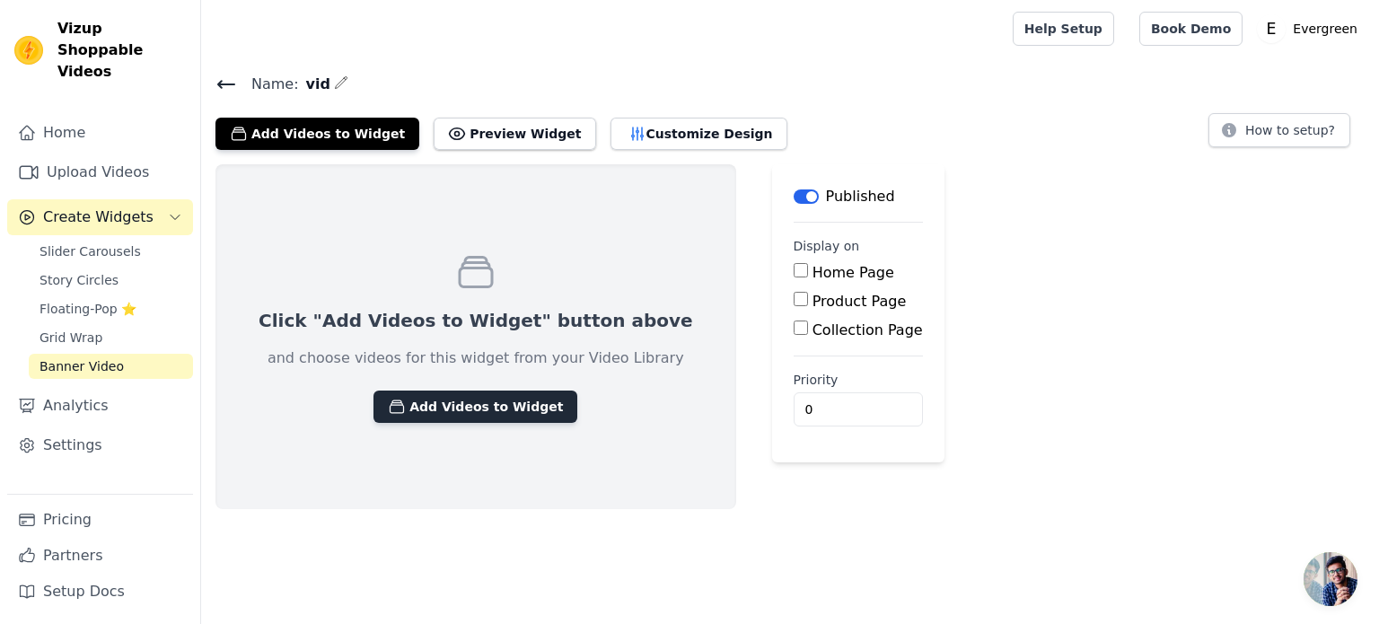
click at [404, 406] on button "Add Videos to Widget" at bounding box center [476, 407] width 204 height 32
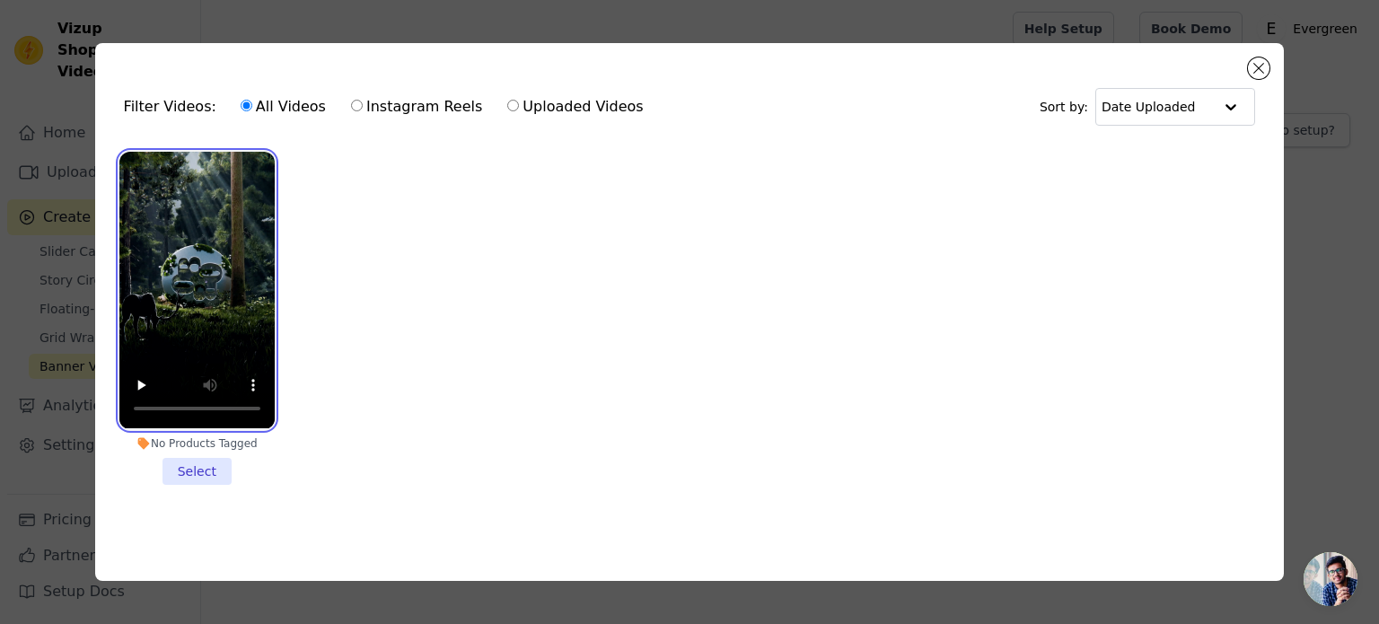
click at [187, 331] on video at bounding box center [196, 290] width 155 height 277
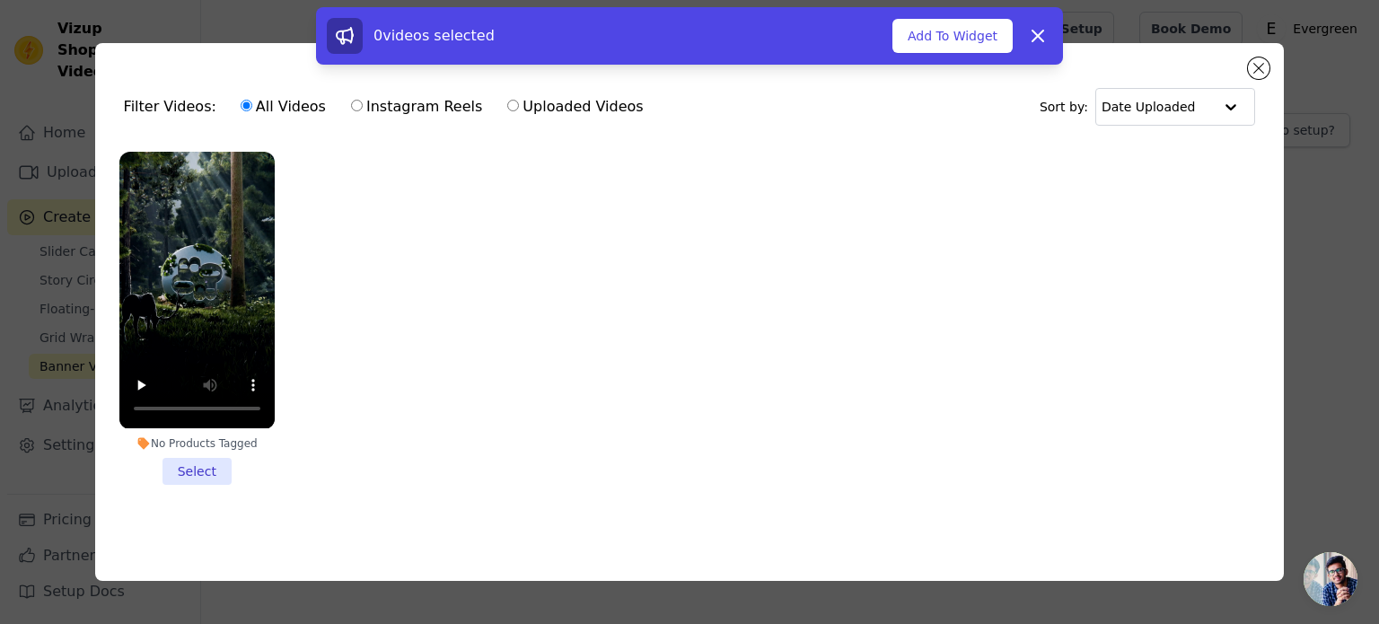
click at [208, 466] on li "No Products Tagged Select" at bounding box center [196, 318] width 155 height 332
click at [0, 0] on input "No Products Tagged Select" at bounding box center [0, 0] width 0 height 0
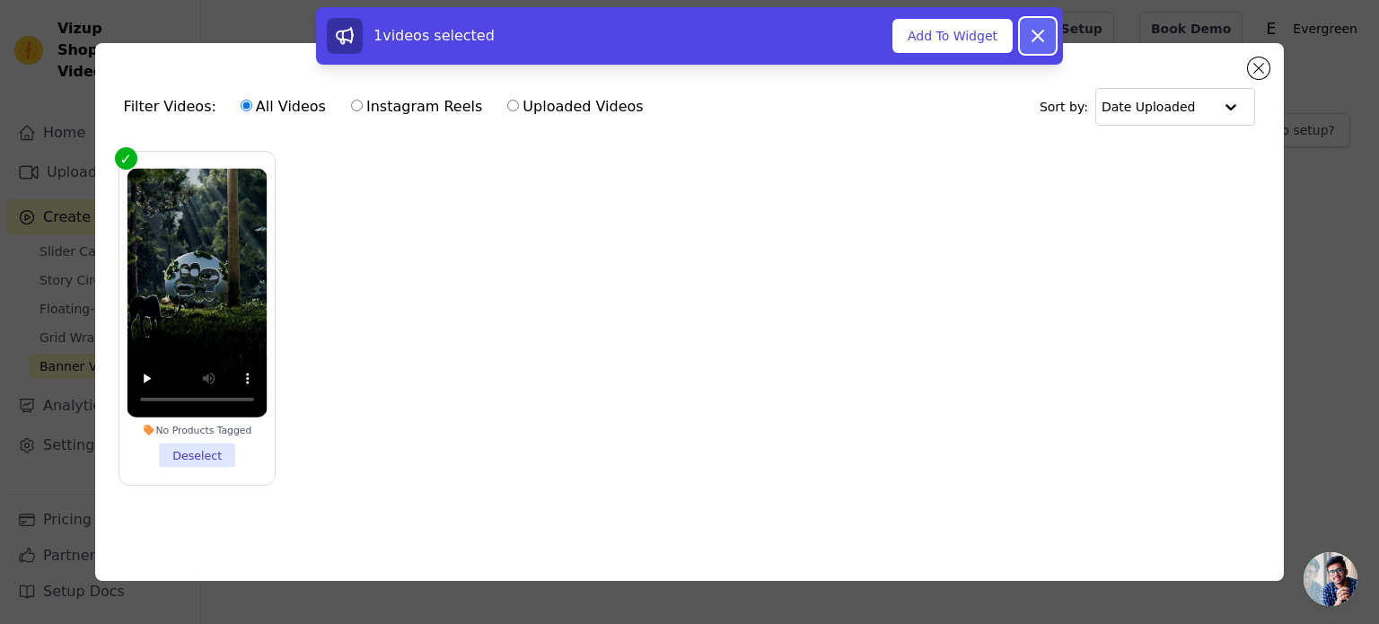
click at [1045, 39] on icon at bounding box center [1038, 36] width 22 height 22
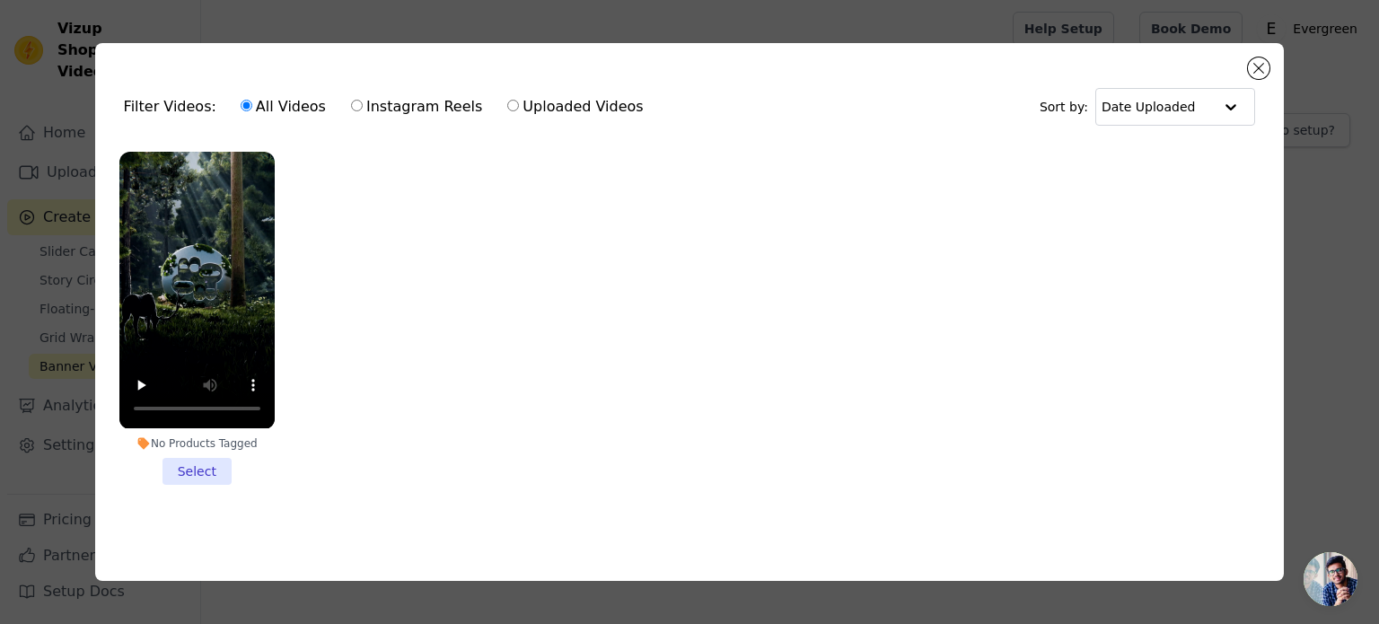
click at [187, 489] on div "No Products Tagged Select" at bounding box center [197, 318] width 175 height 352
click at [194, 463] on li "No Products Tagged Select" at bounding box center [196, 318] width 155 height 332
click at [0, 0] on input "No Products Tagged Select" at bounding box center [0, 0] width 0 height 0
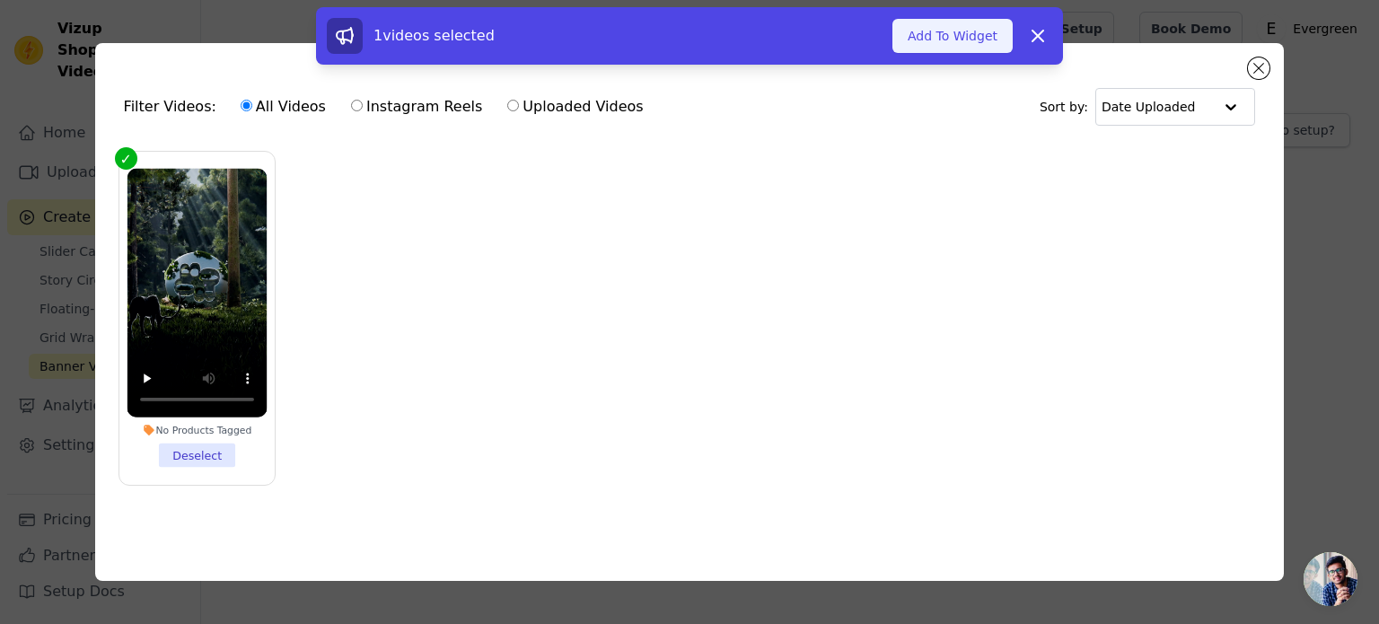
click at [959, 37] on button "Add To Widget" at bounding box center [953, 36] width 120 height 34
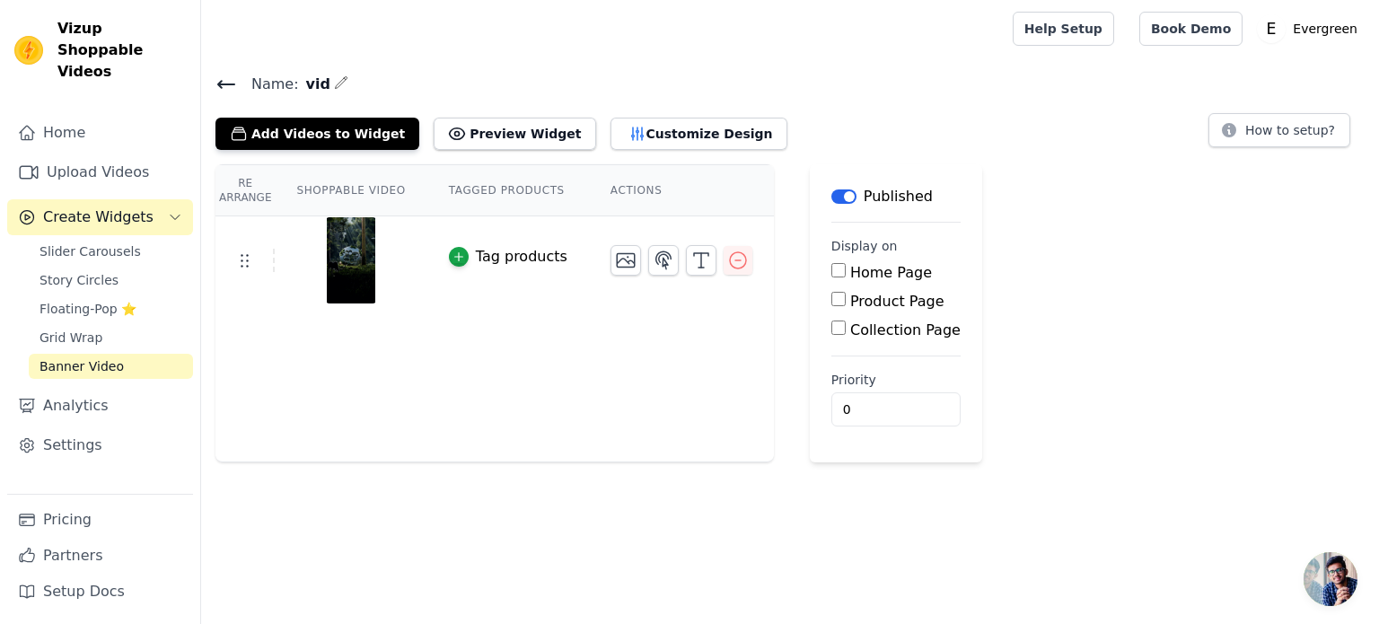
click at [510, 260] on div "Tag products" at bounding box center [522, 257] width 92 height 22
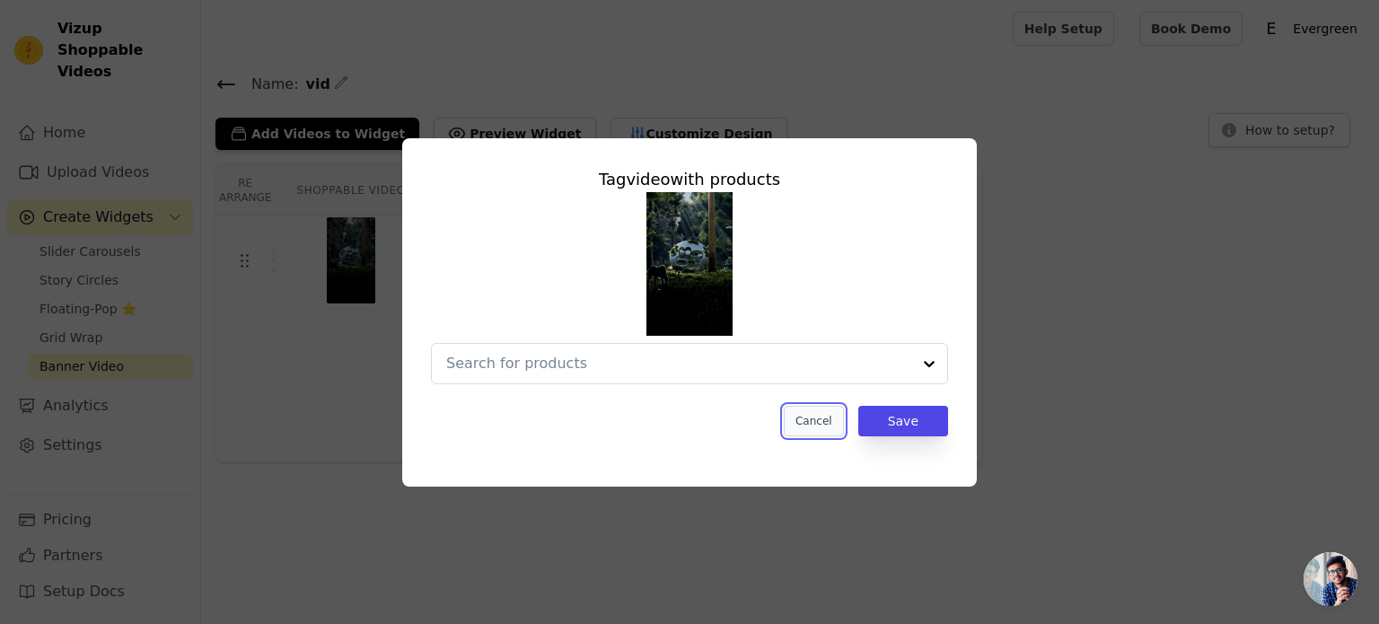
click at [824, 411] on button "Cancel" at bounding box center [814, 421] width 60 height 31
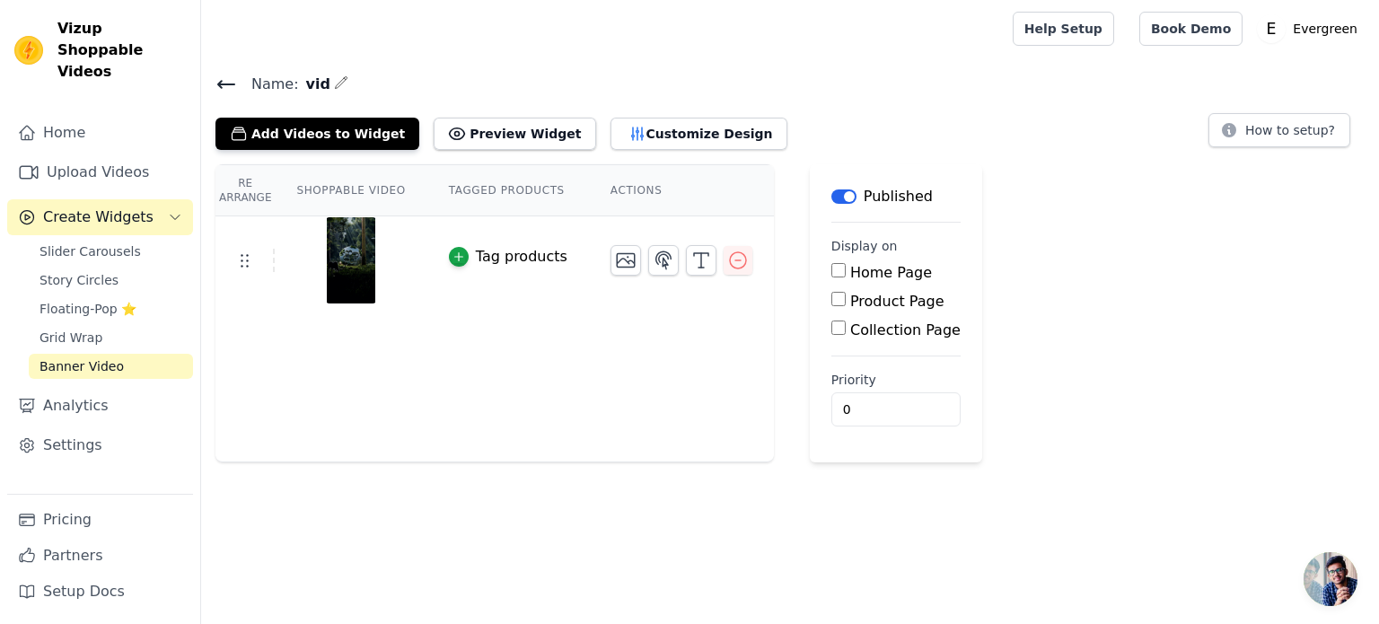
click at [850, 276] on label "Home Page" at bounding box center [891, 272] width 82 height 17
click at [841, 276] on input "Home Page" at bounding box center [839, 270] width 14 height 14
checkbox input "true"
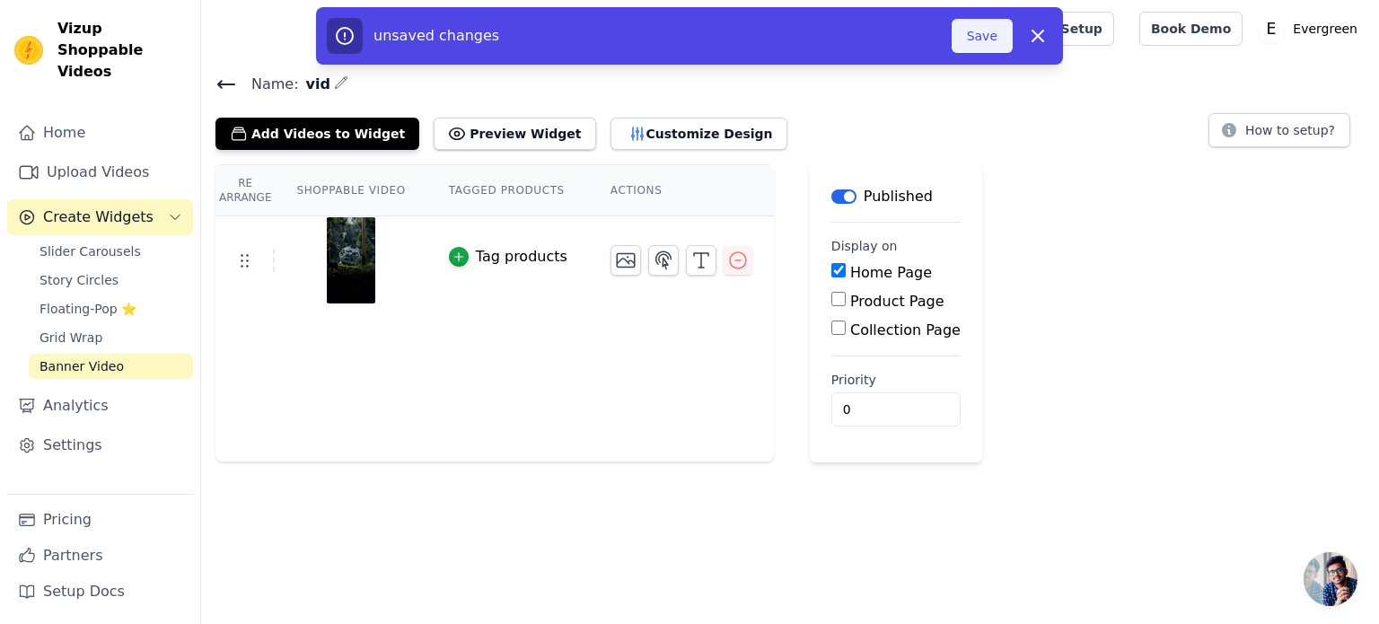
click at [969, 39] on button "Save" at bounding box center [982, 36] width 61 height 34
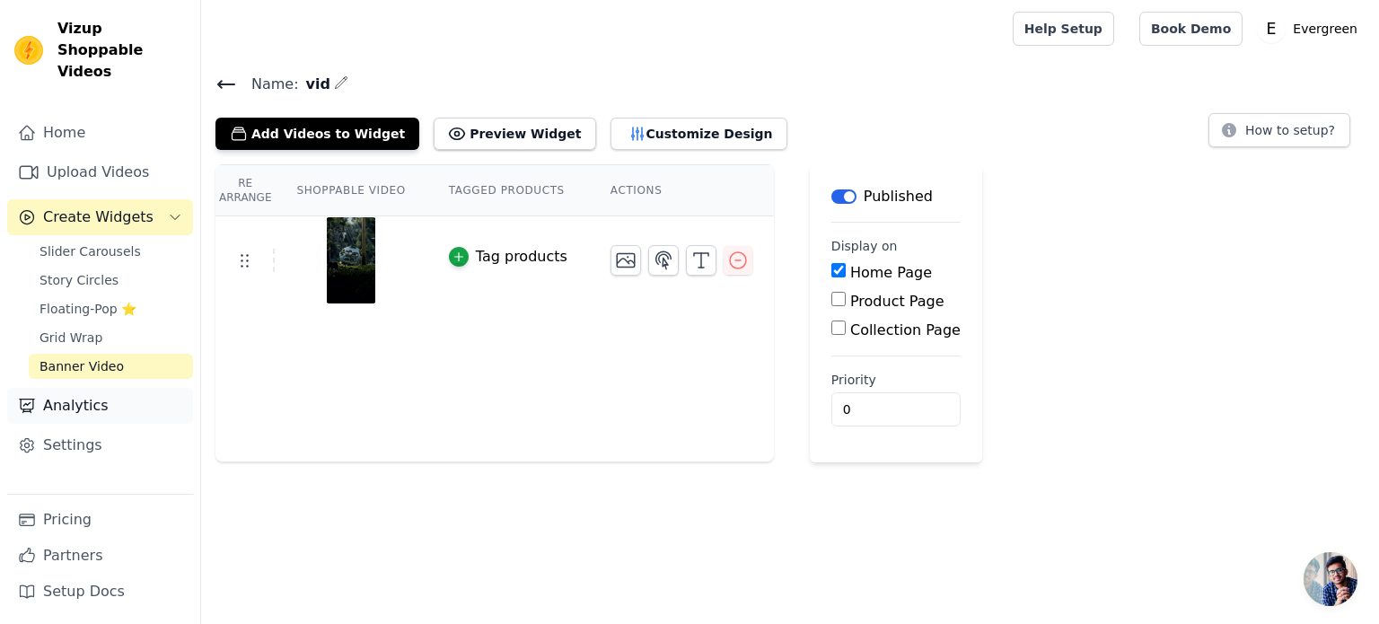
click at [81, 388] on link "Analytics" at bounding box center [100, 406] width 186 height 36
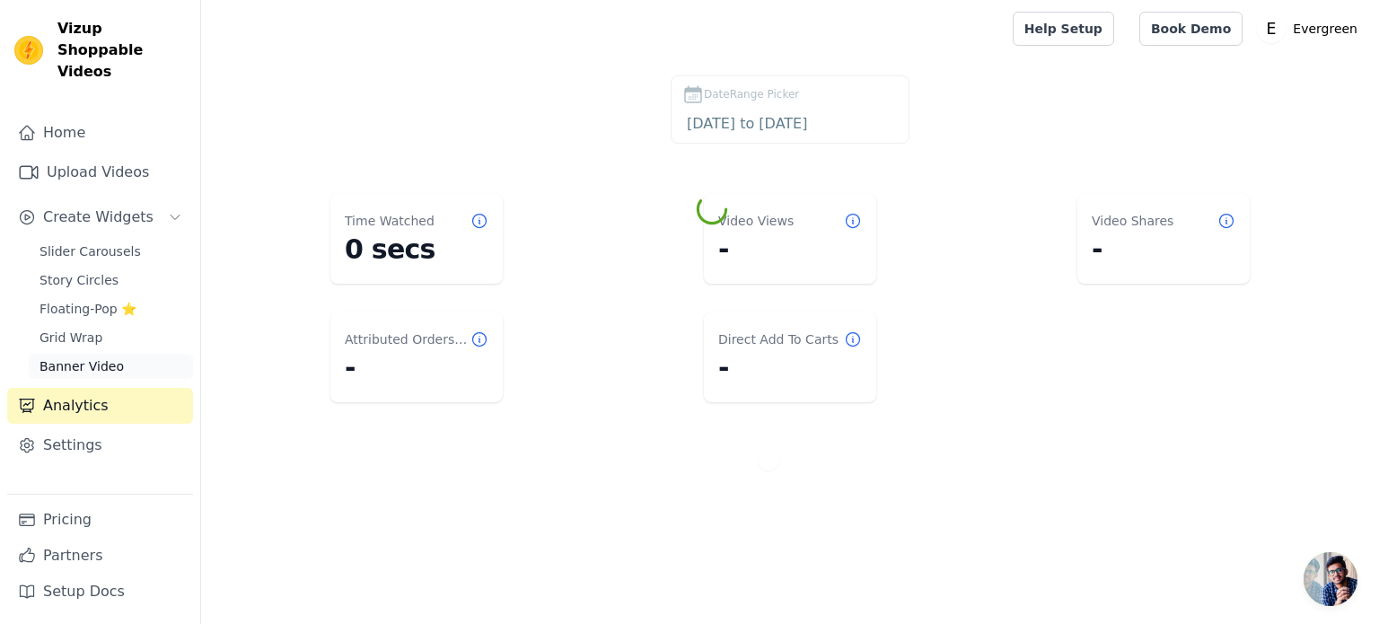
click at [83, 357] on span "Banner Video" at bounding box center [82, 366] width 84 height 18
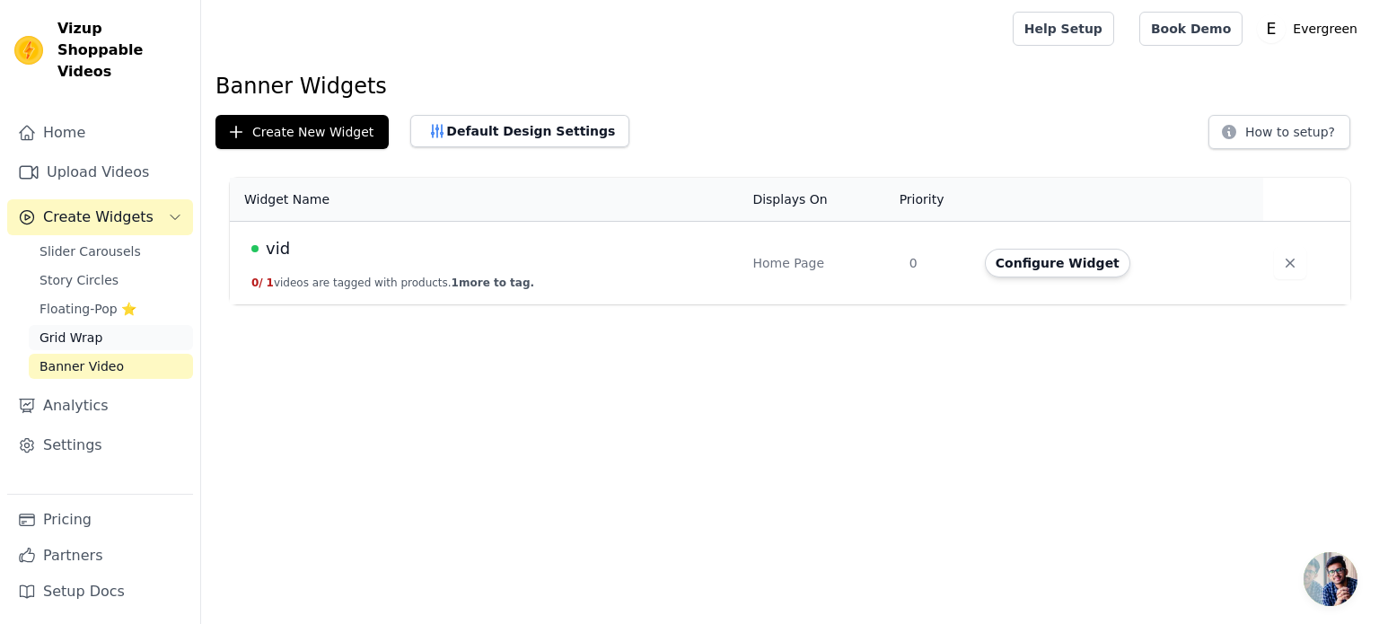
click at [75, 329] on span "Grid Wrap" at bounding box center [71, 338] width 63 height 18
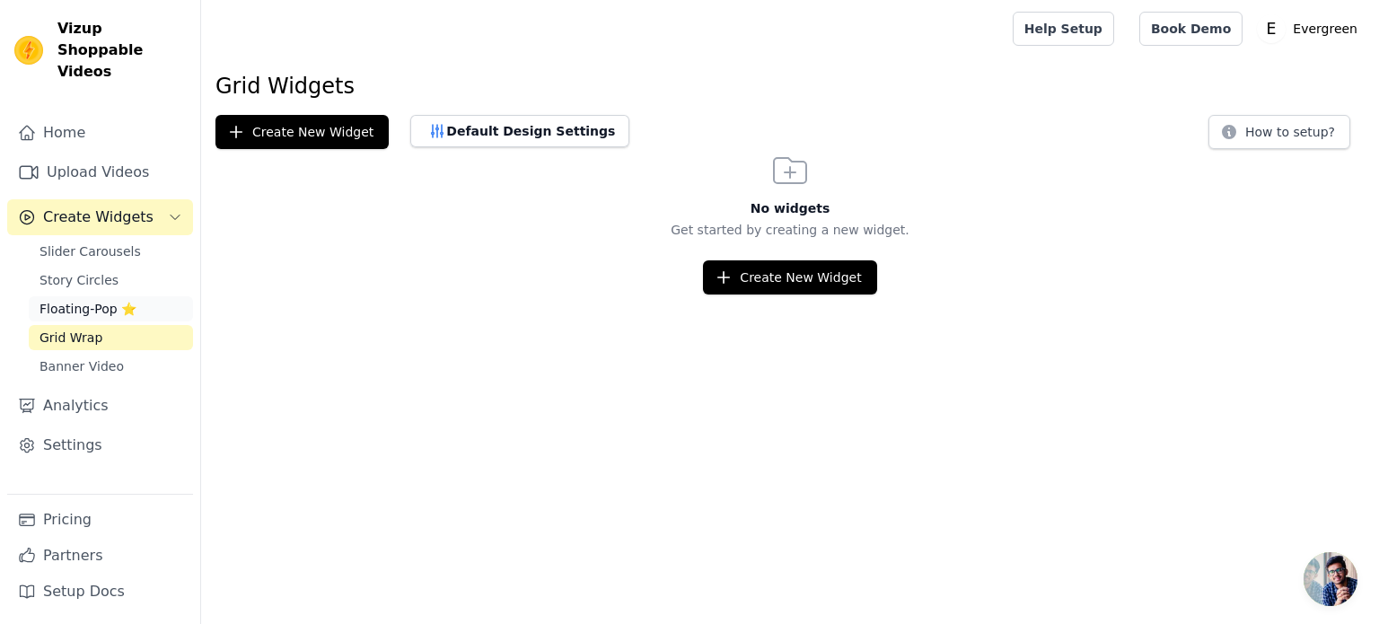
click at [106, 300] on span "Floating-Pop ⭐" at bounding box center [88, 309] width 97 height 18
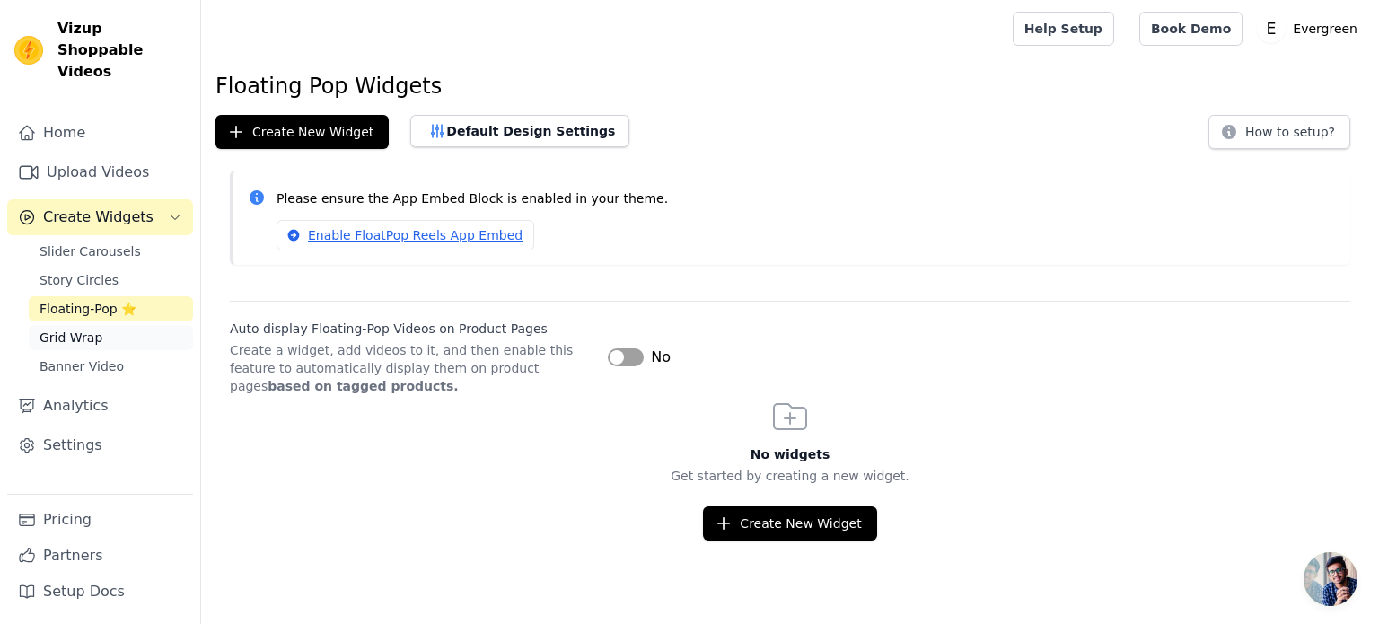
click at [92, 329] on span "Grid Wrap" at bounding box center [71, 338] width 63 height 18
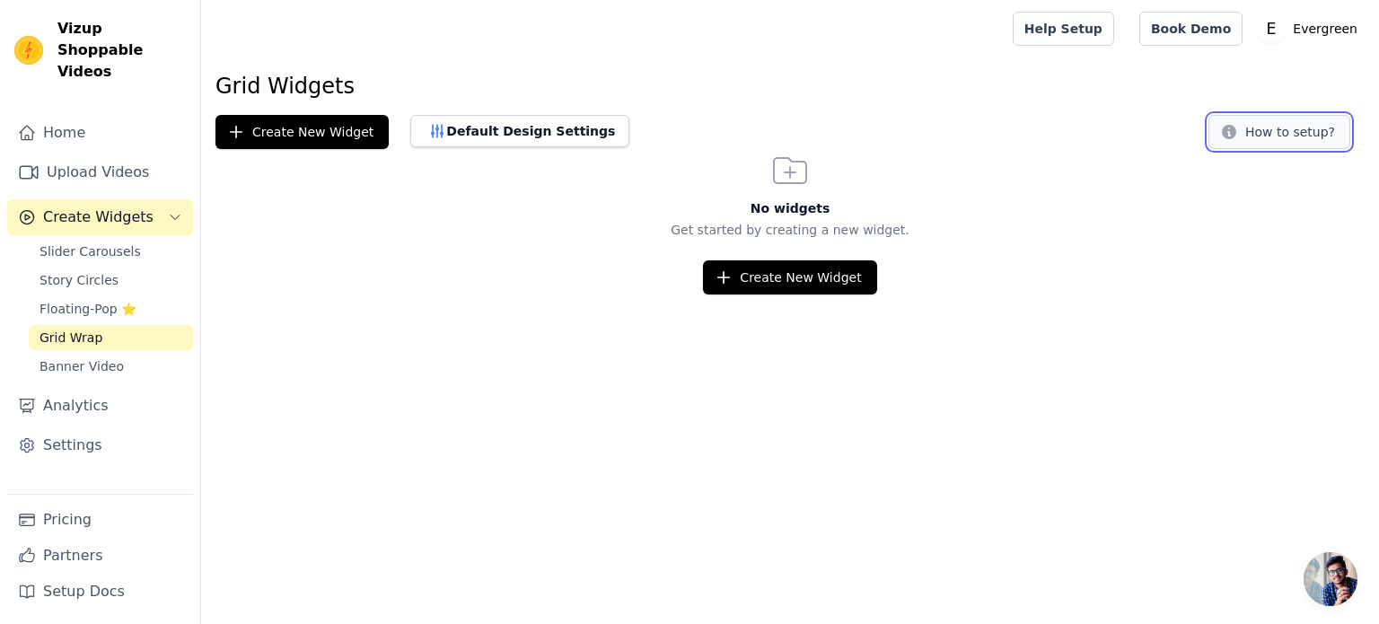
click at [1292, 115] on button "How to setup?" at bounding box center [1280, 132] width 142 height 34
